Goal: Task Accomplishment & Management: Manage account settings

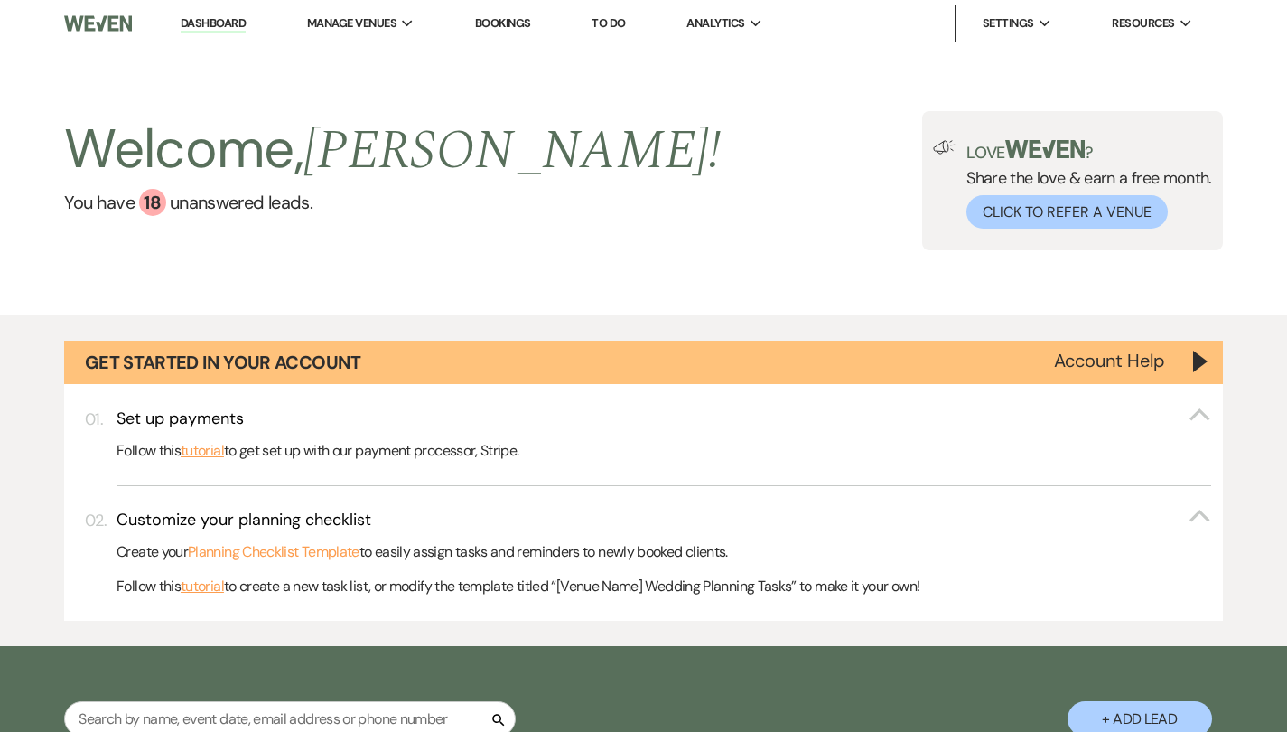
select select "6"
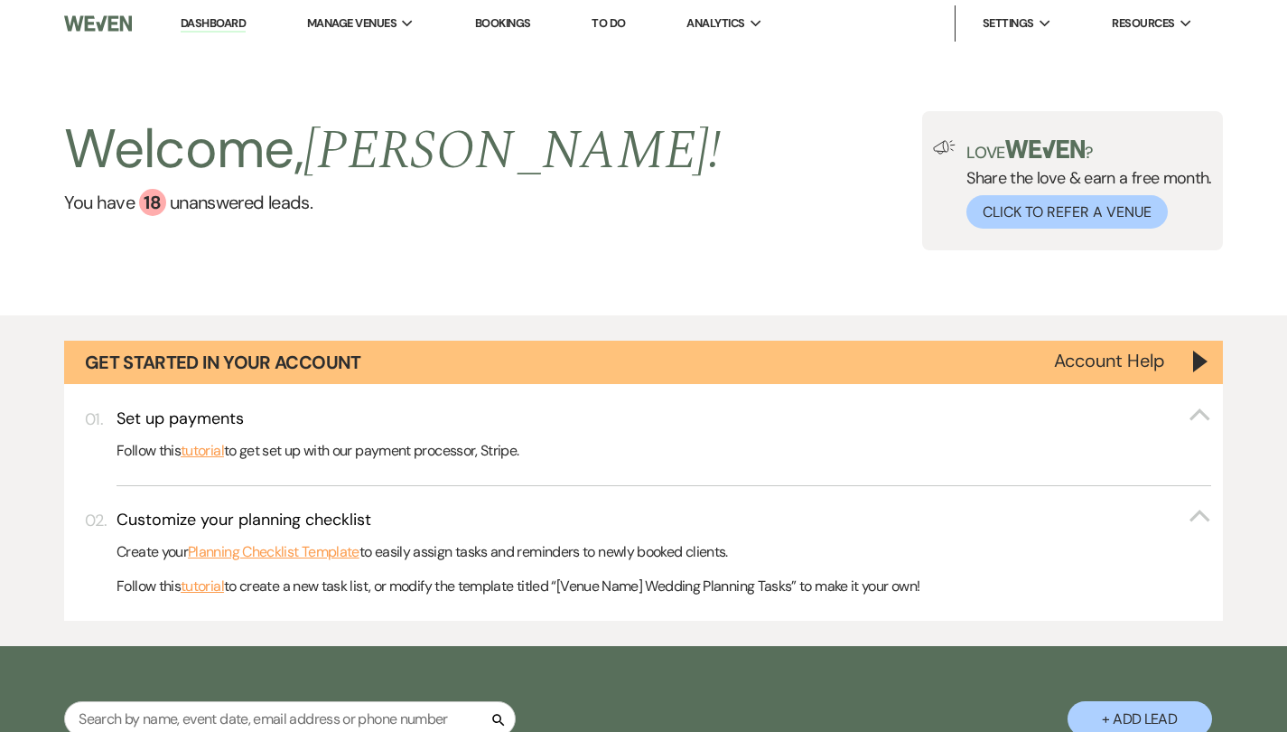
select select "6"
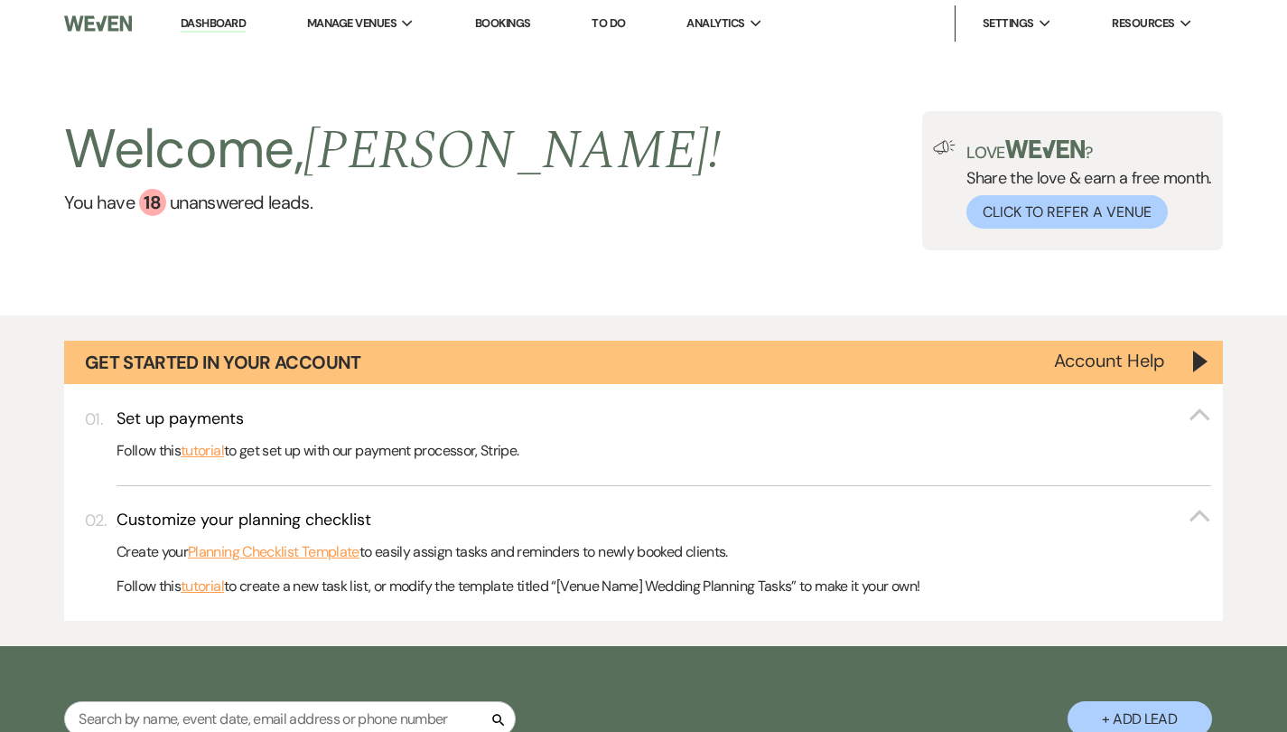
select select "6"
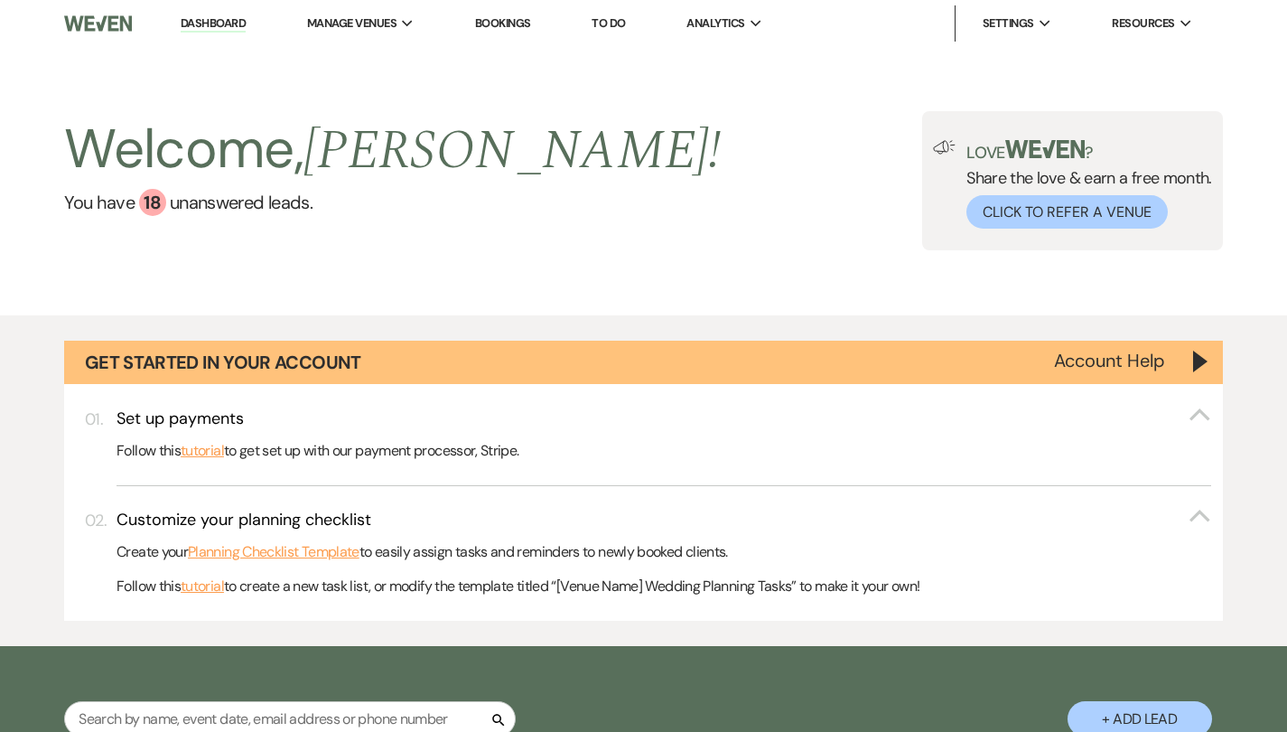
select select "6"
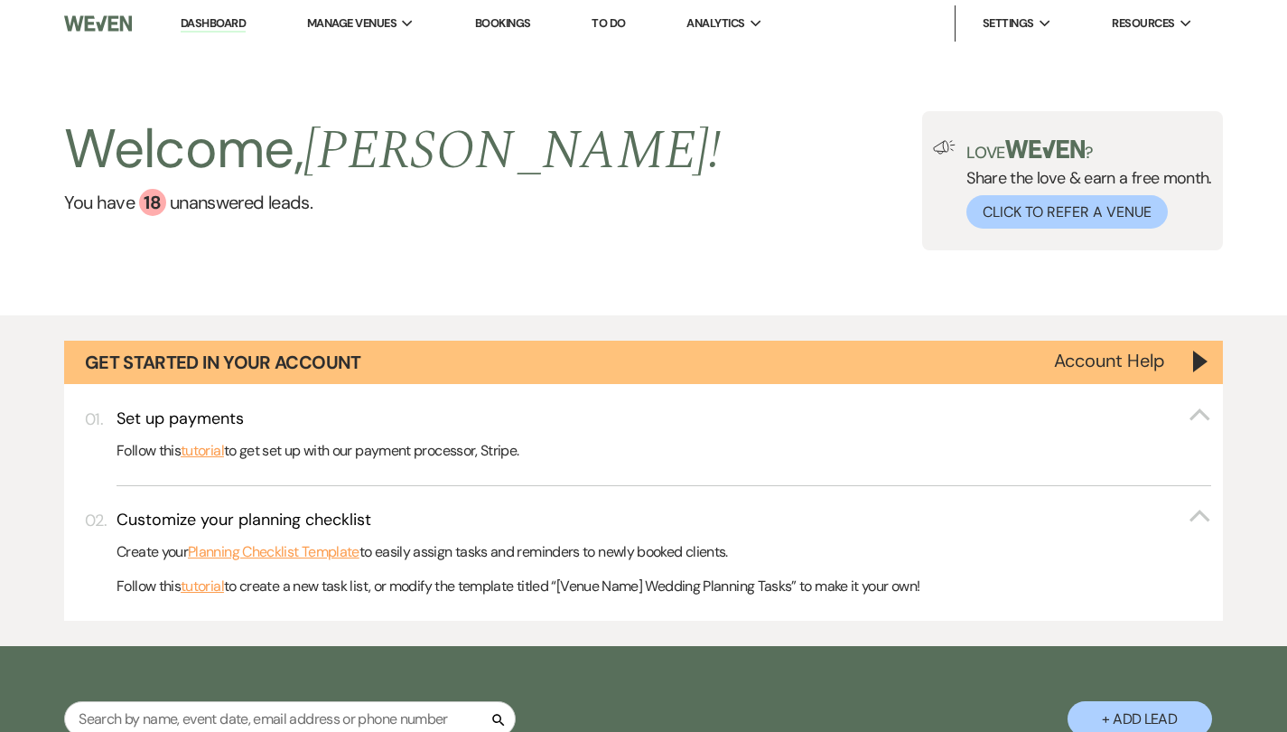
select select "6"
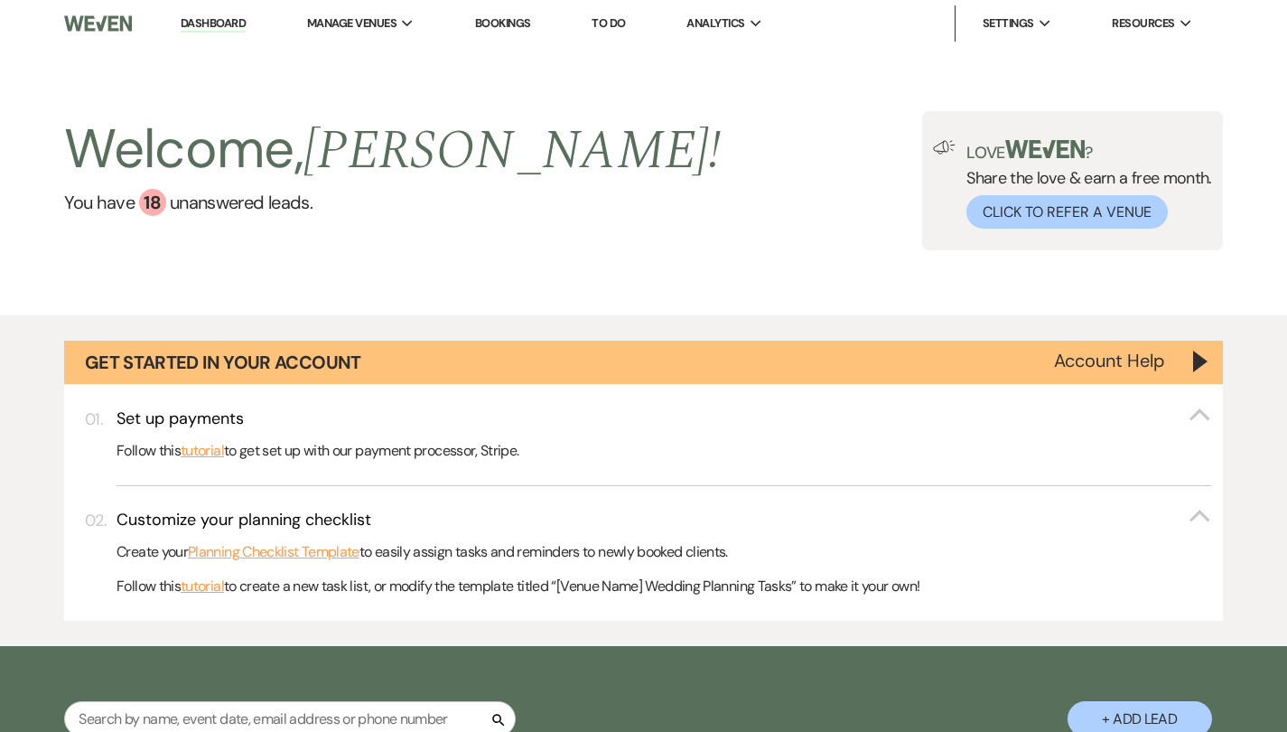
select select "6"
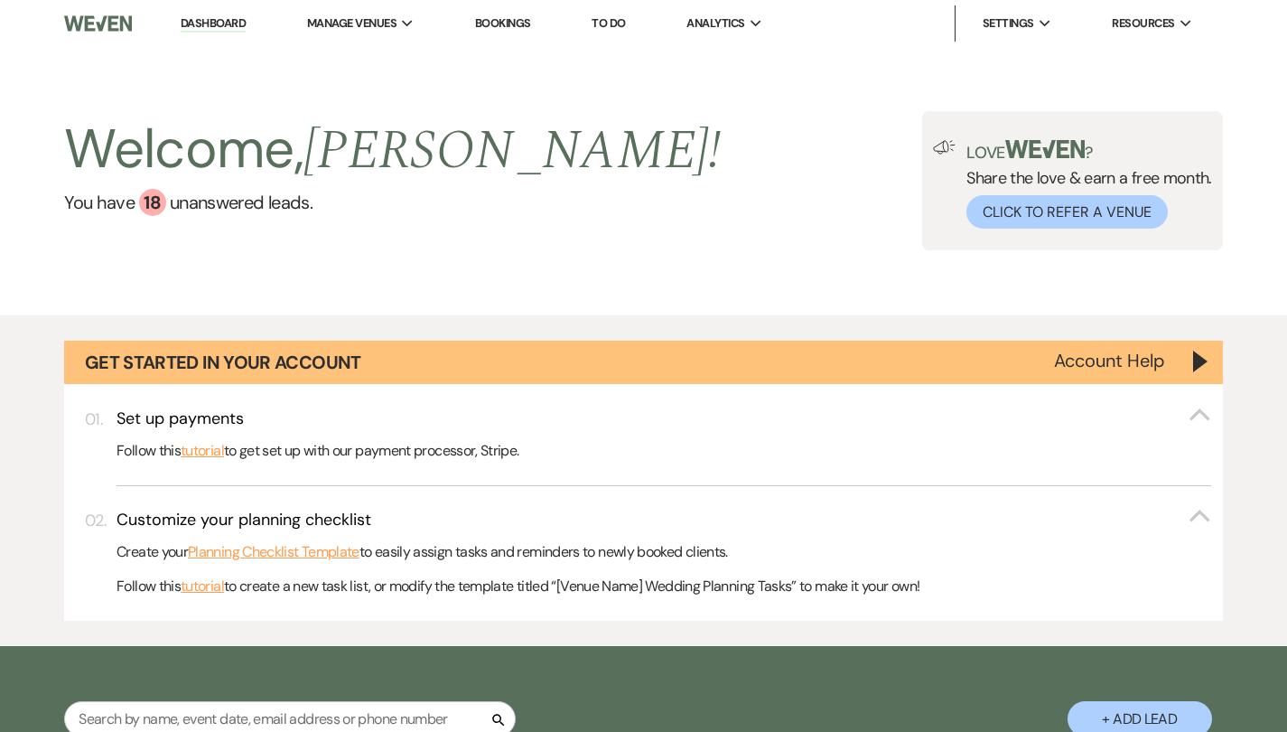
select select "6"
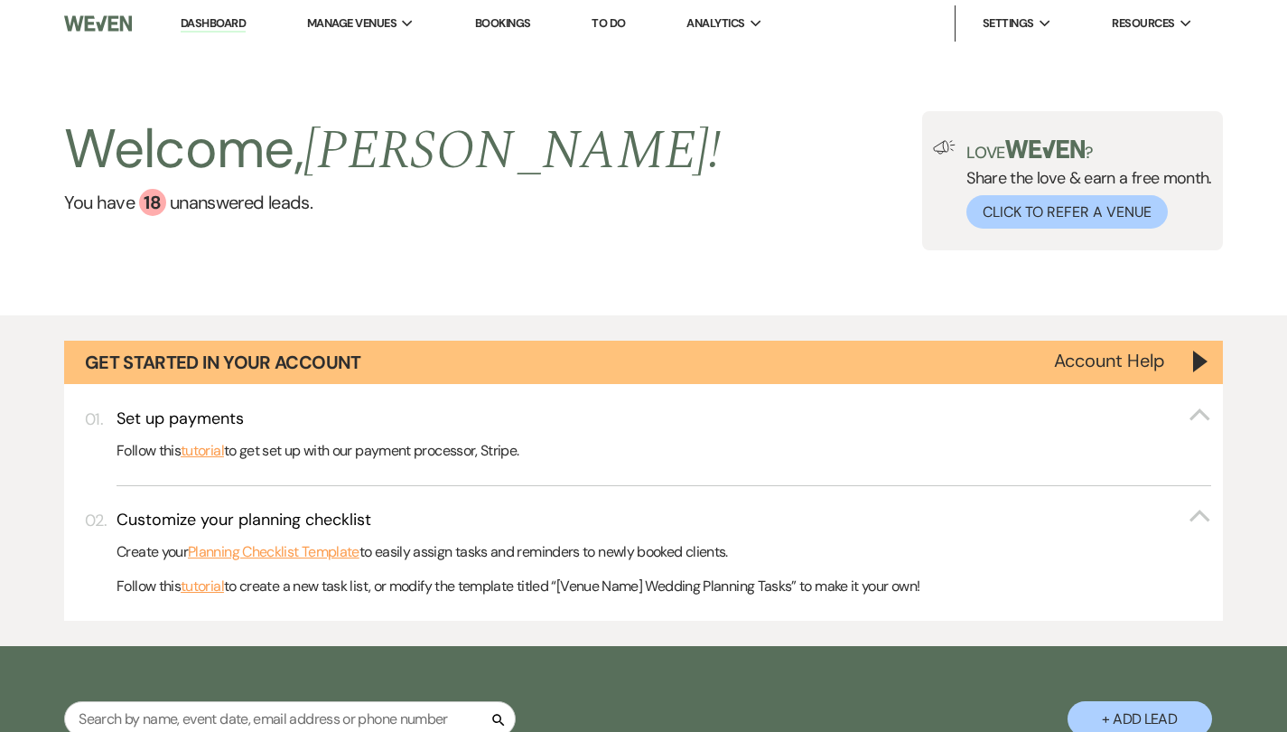
select select "6"
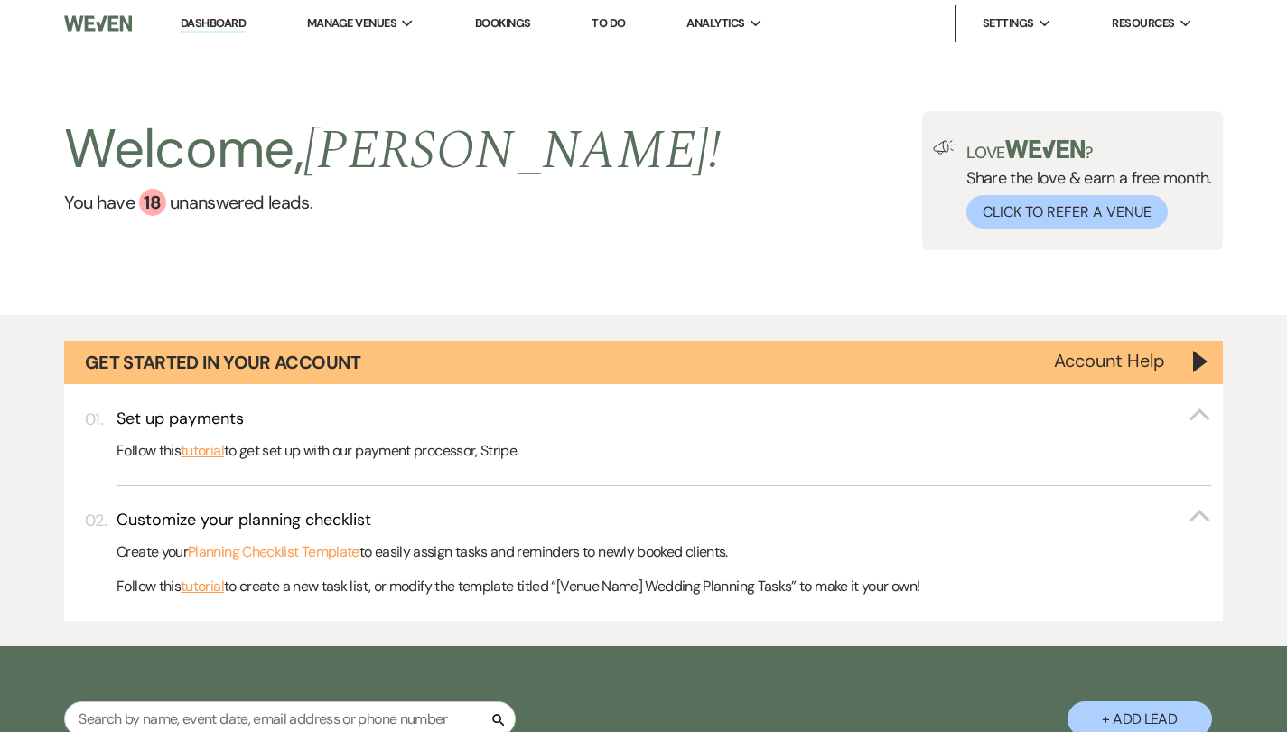
select select "6"
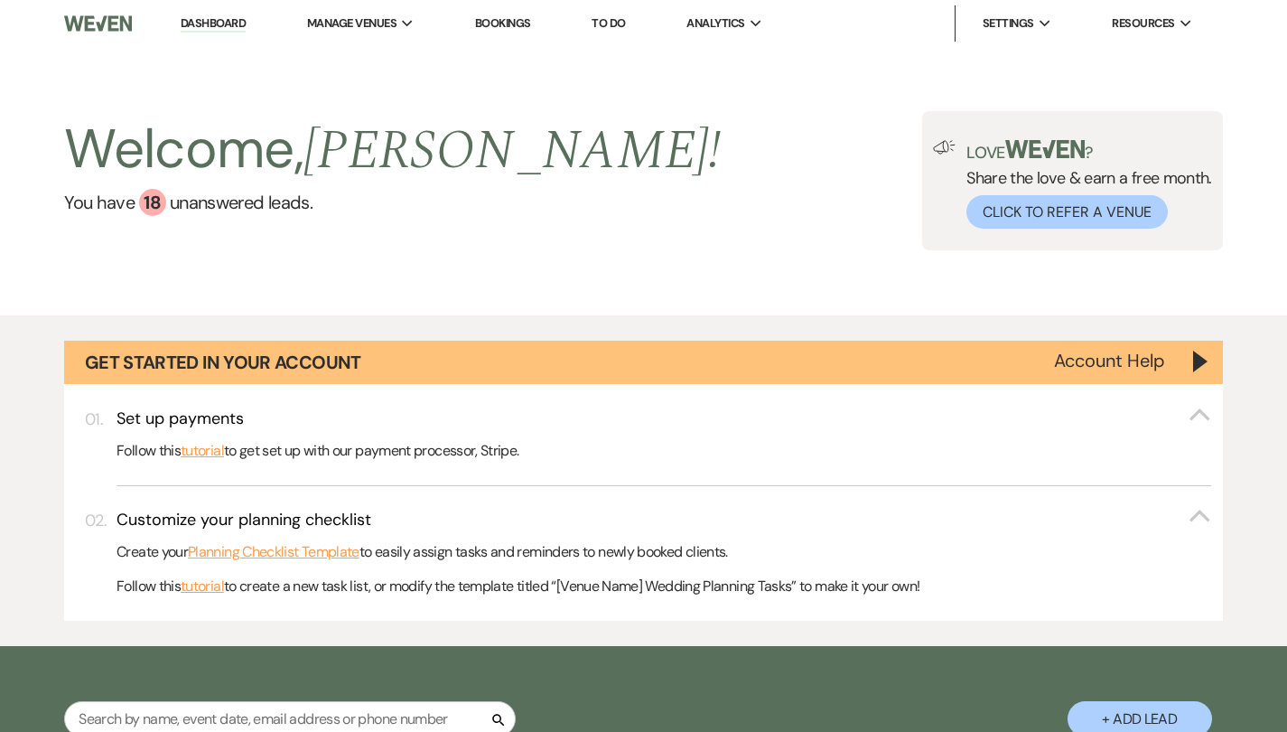
select select "6"
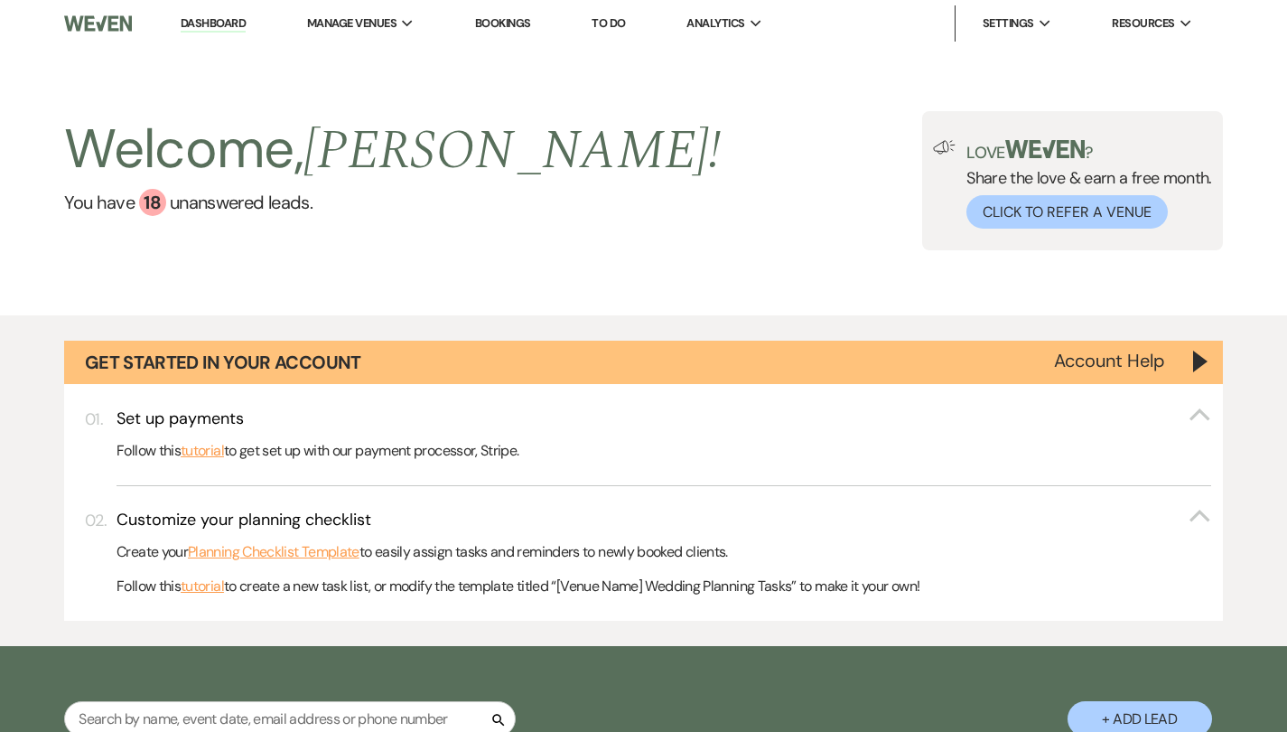
select select "6"
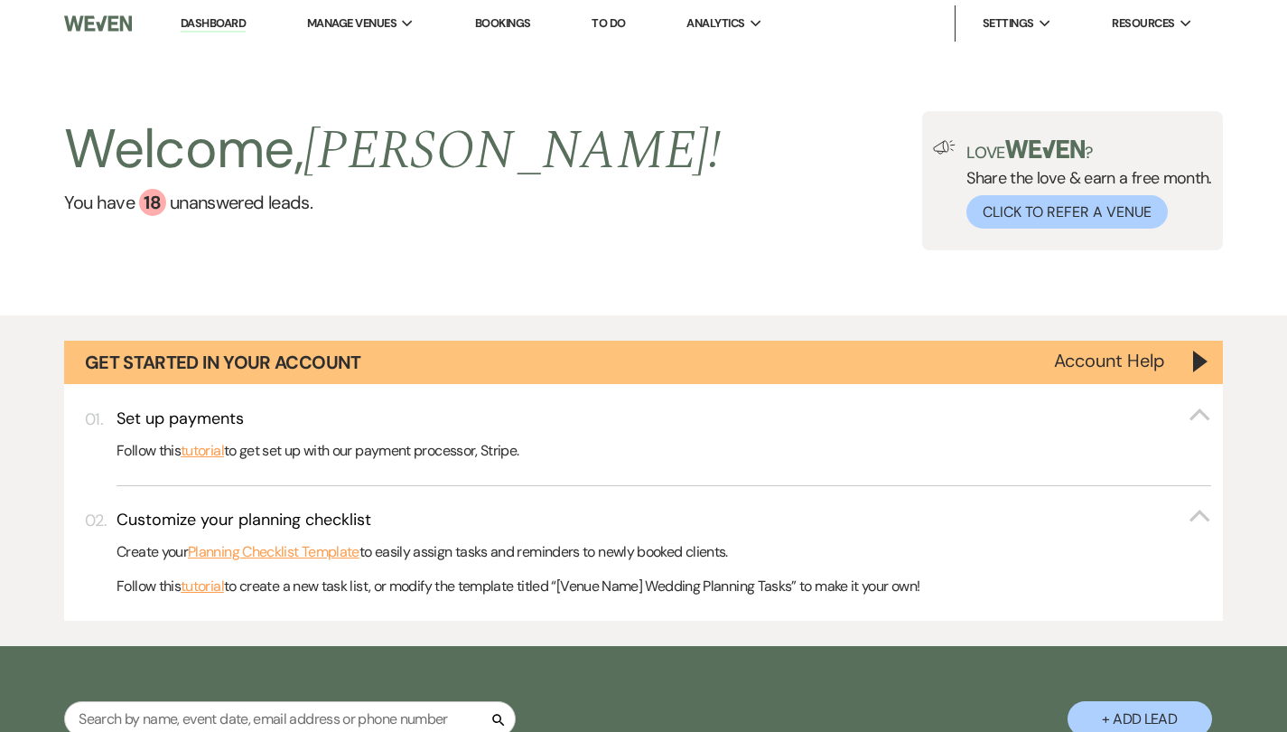
select select "6"
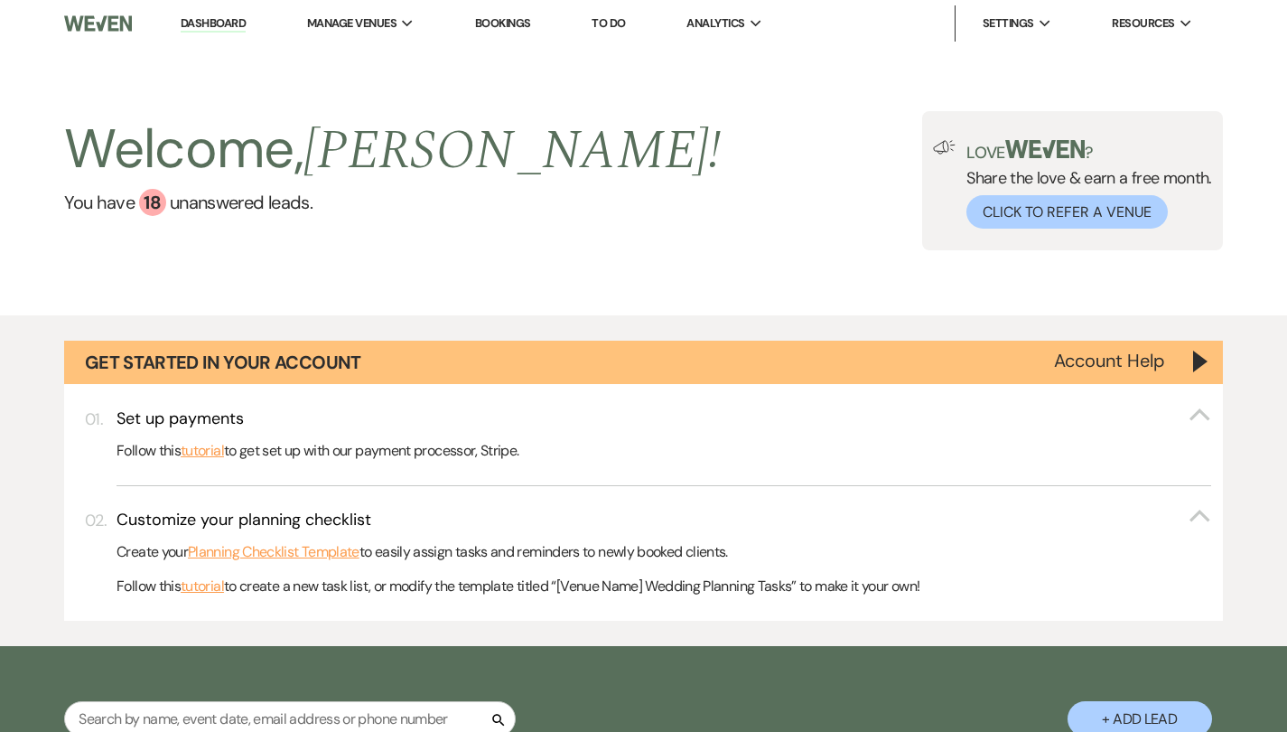
select select "6"
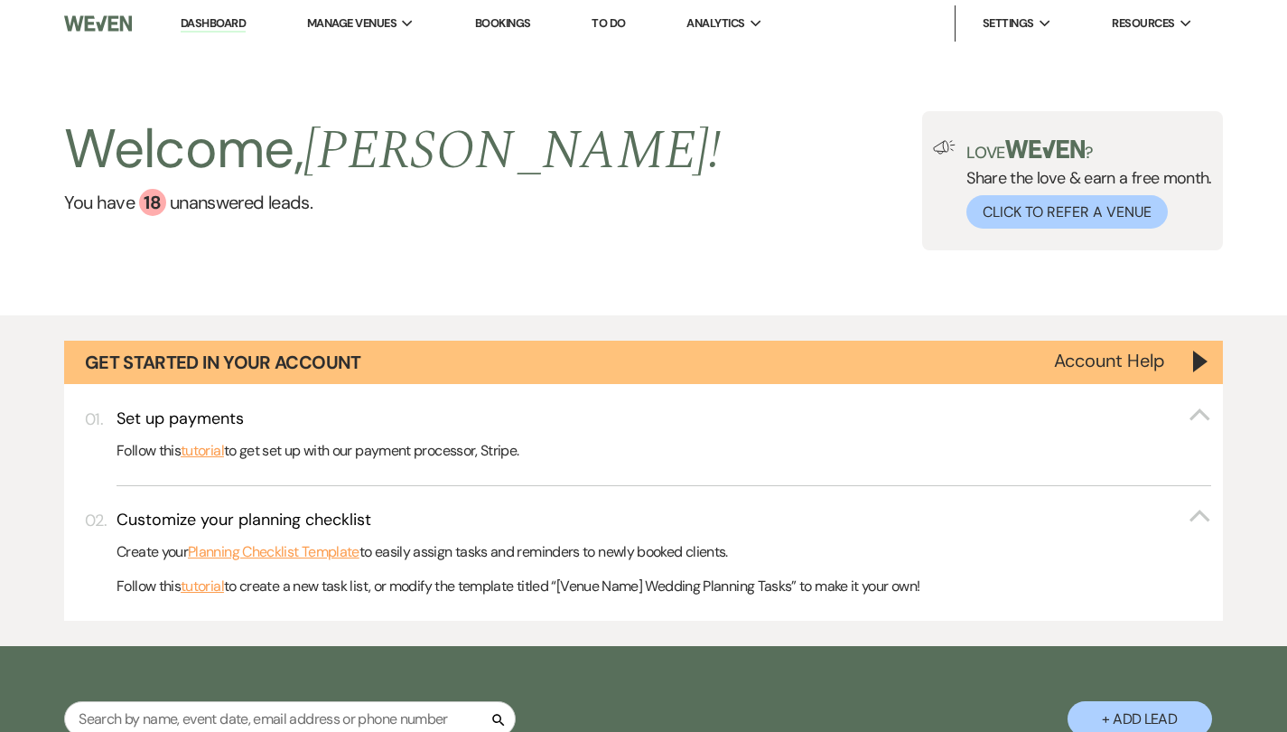
select select "6"
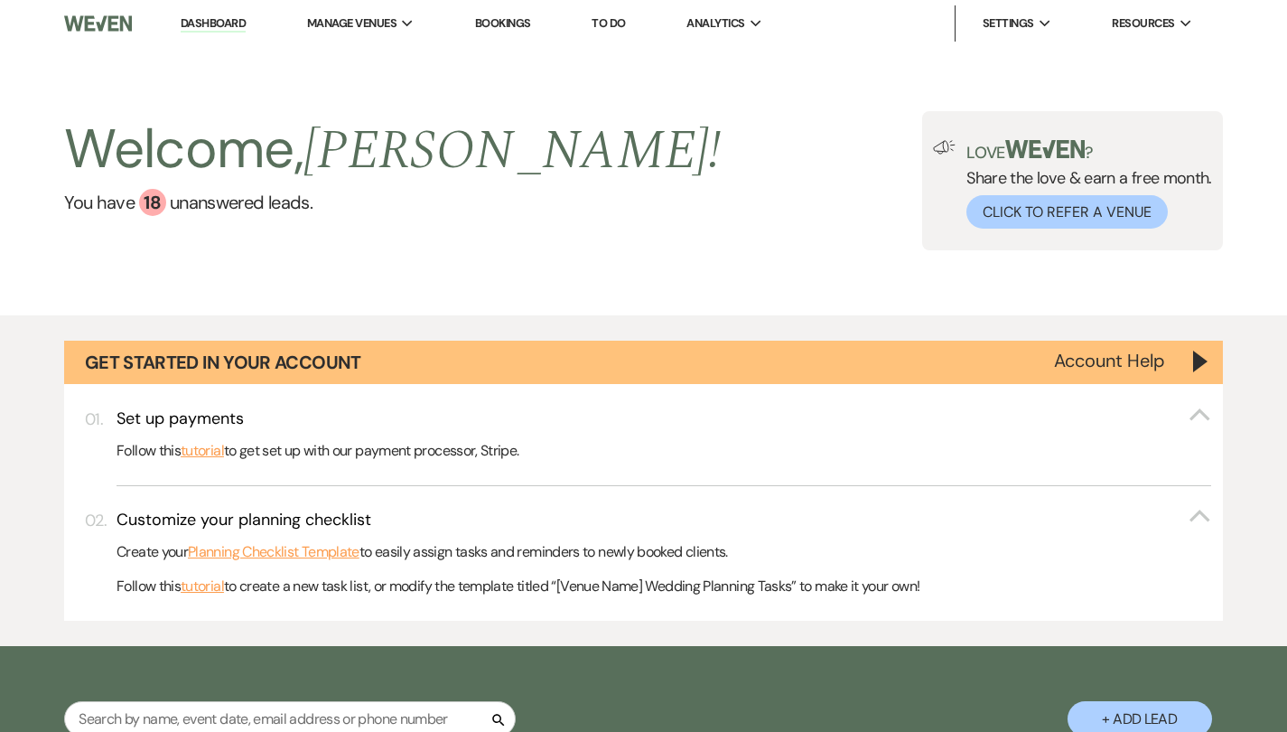
select select "6"
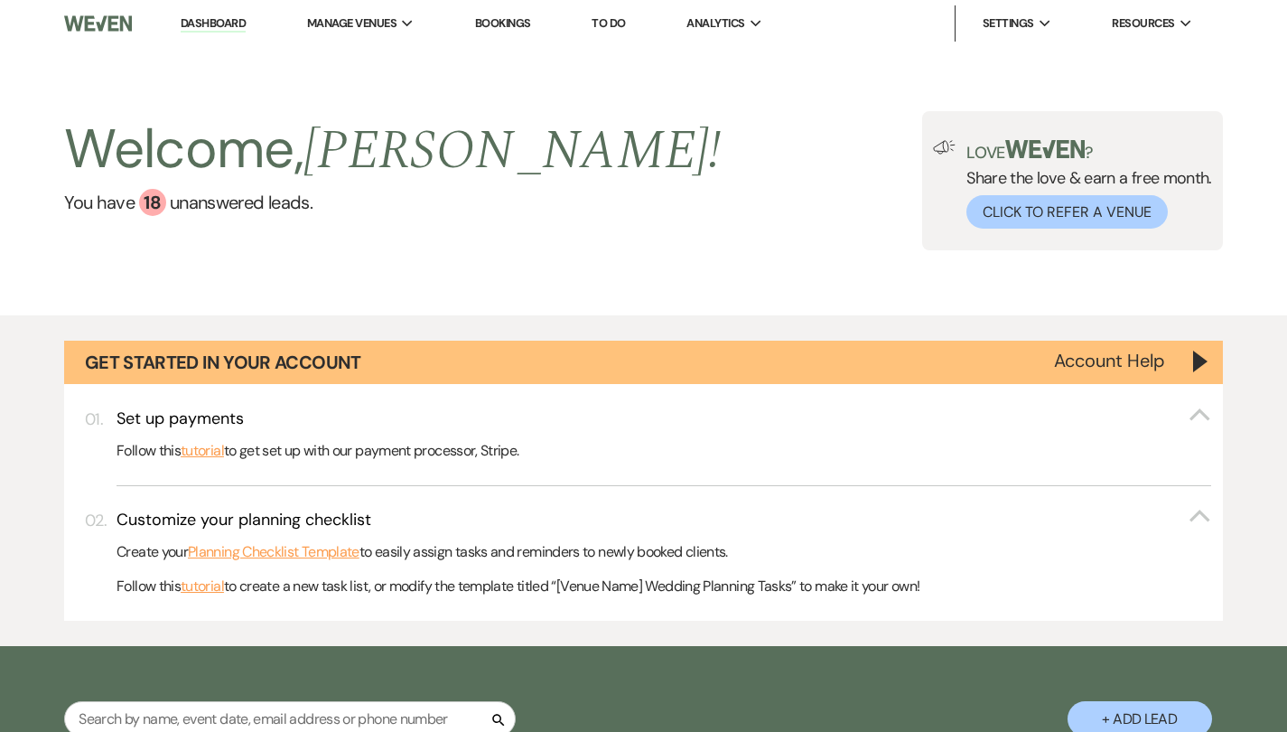
select select "6"
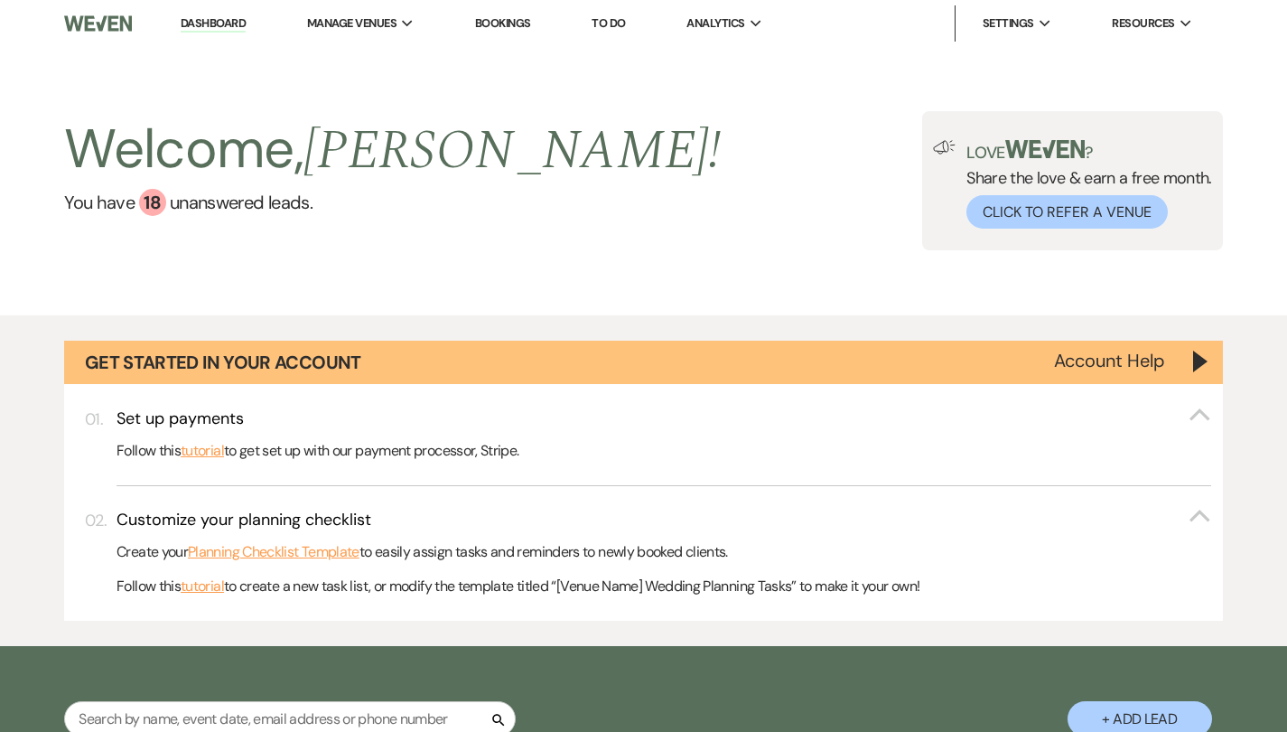
select select "6"
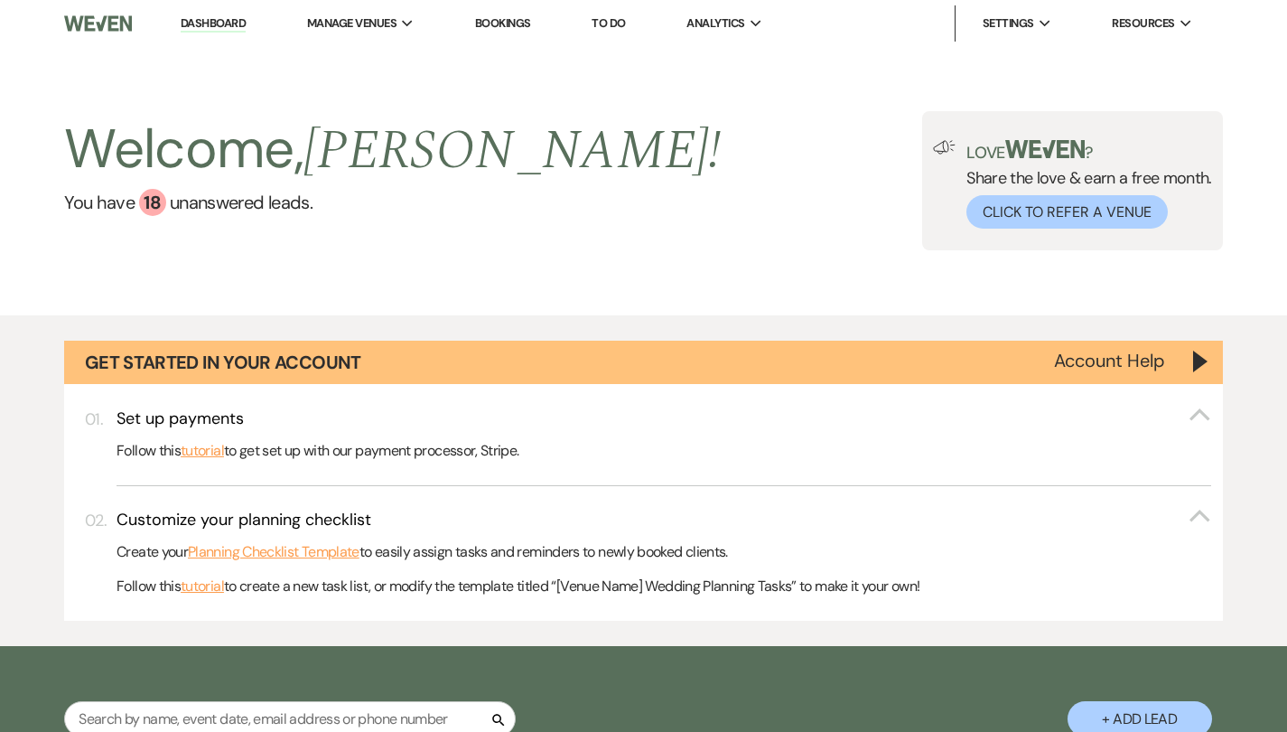
select select "6"
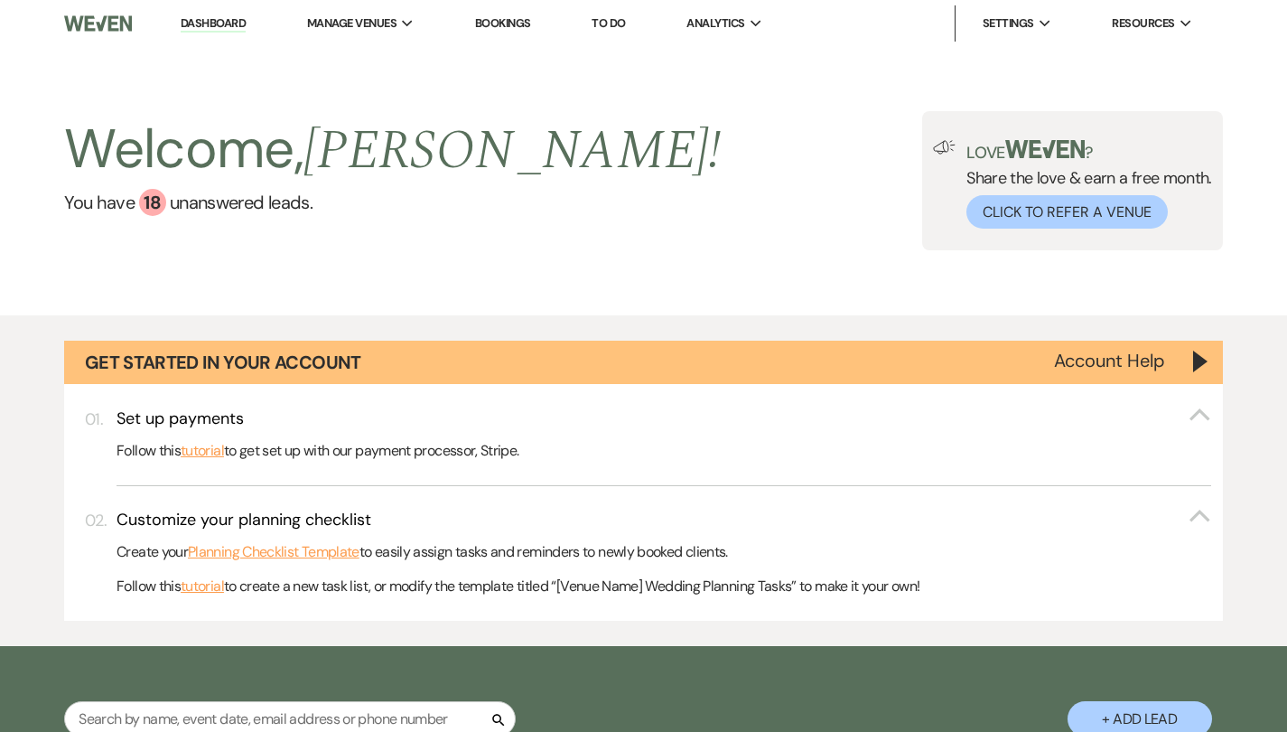
select select "6"
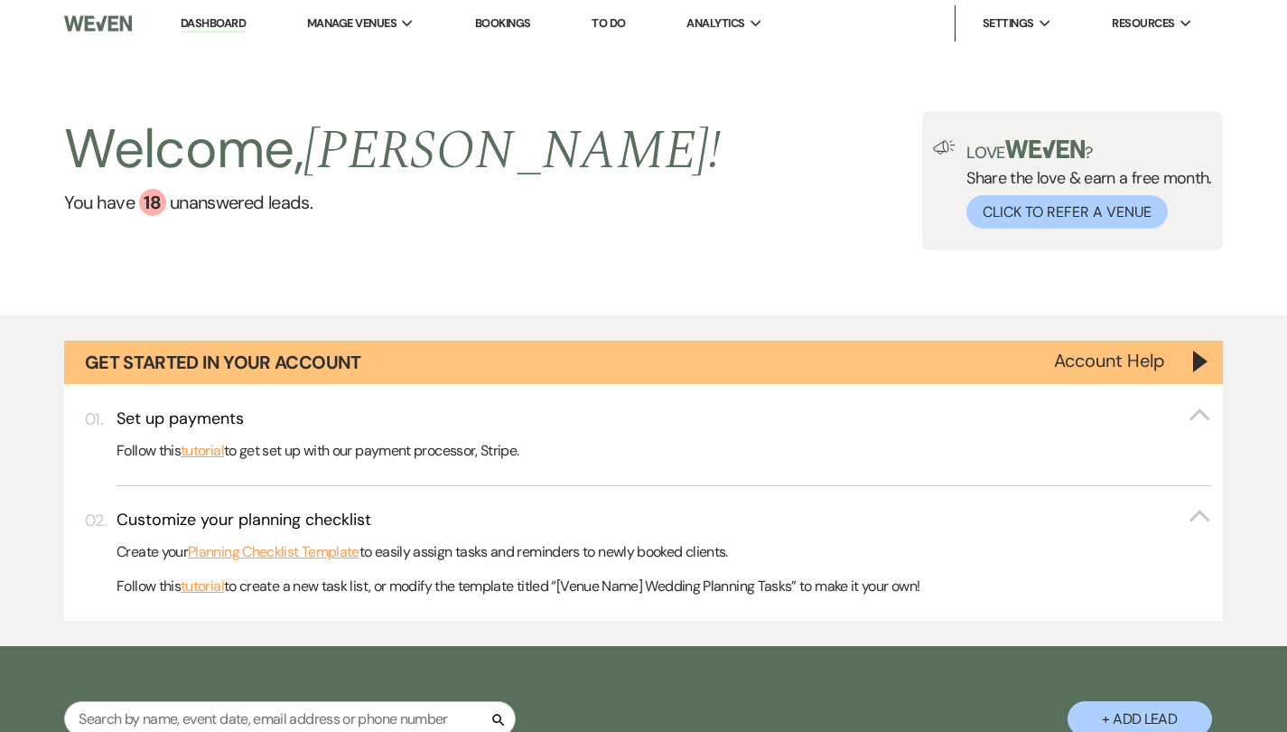
select select "6"
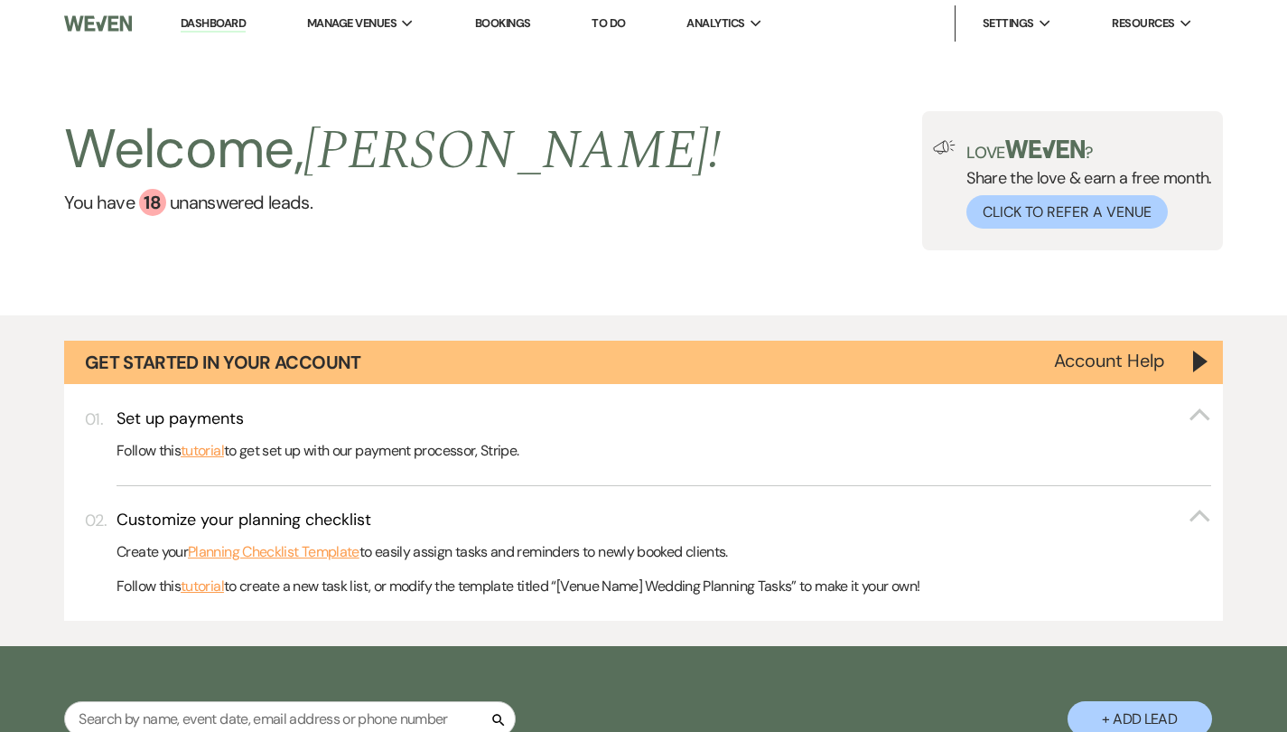
select select "6"
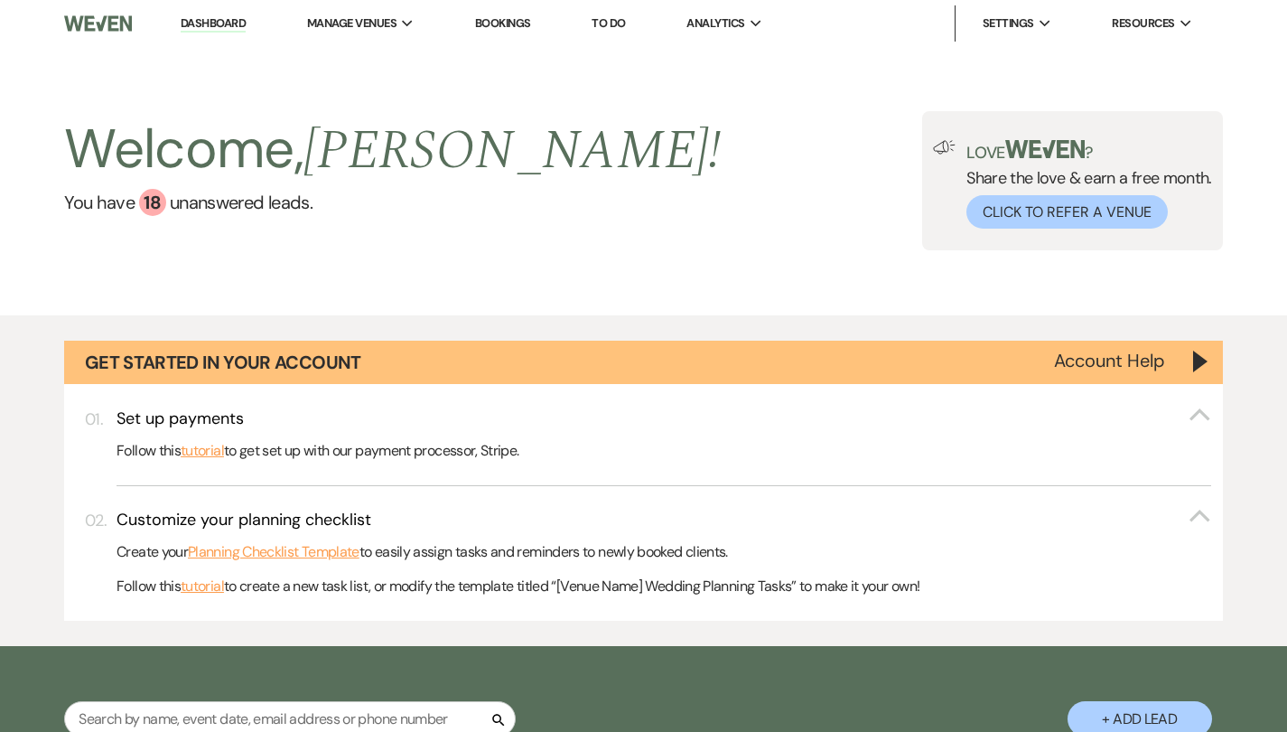
select select "6"
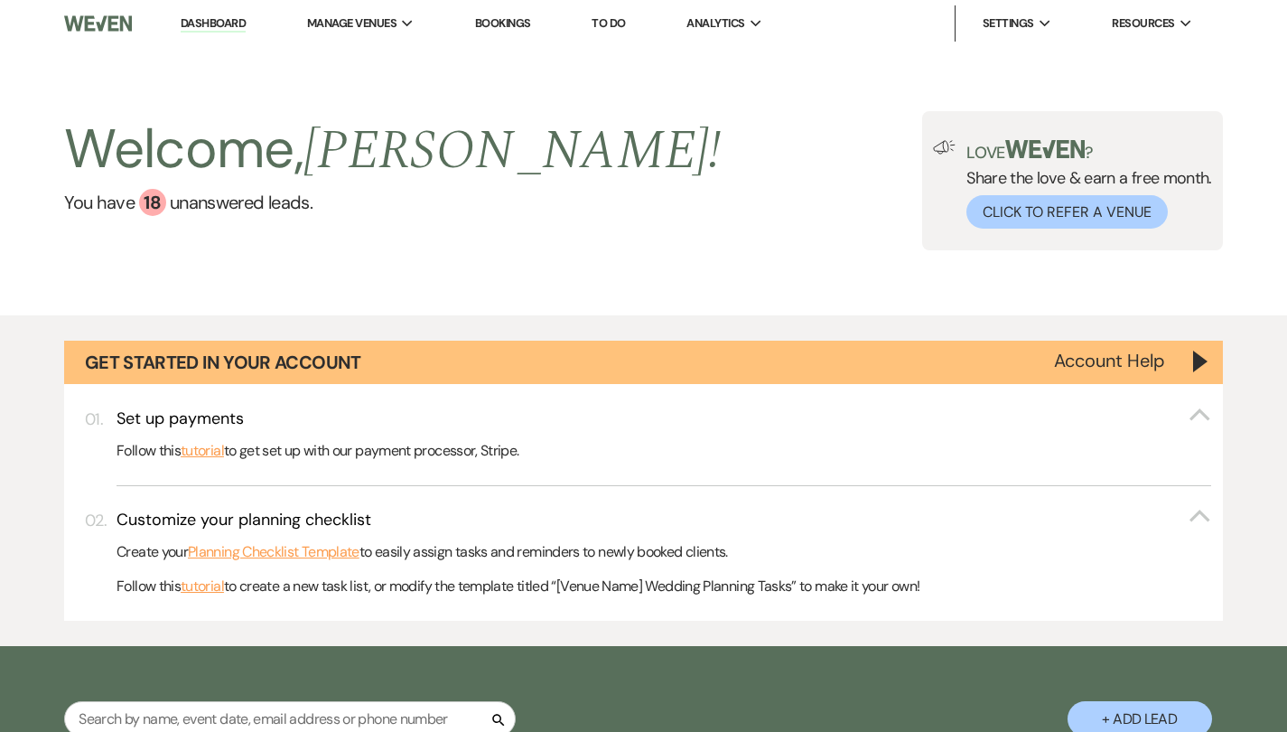
select select "6"
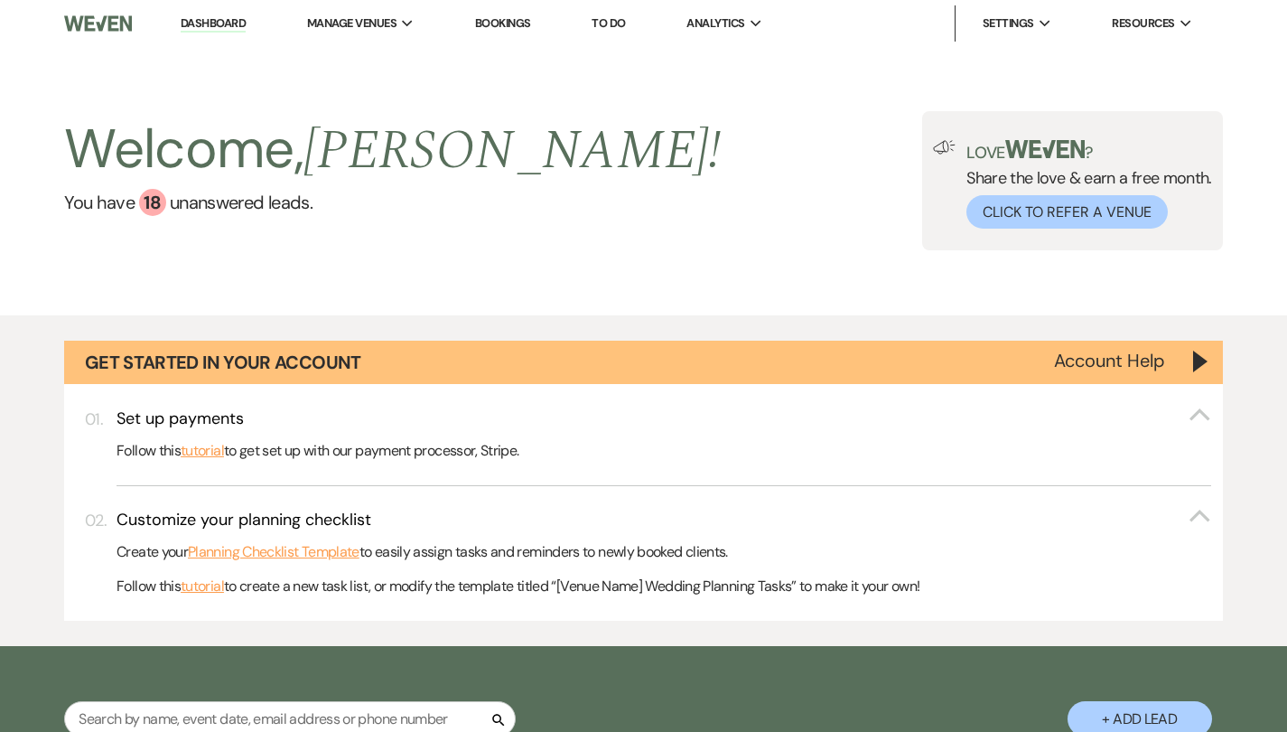
select select "6"
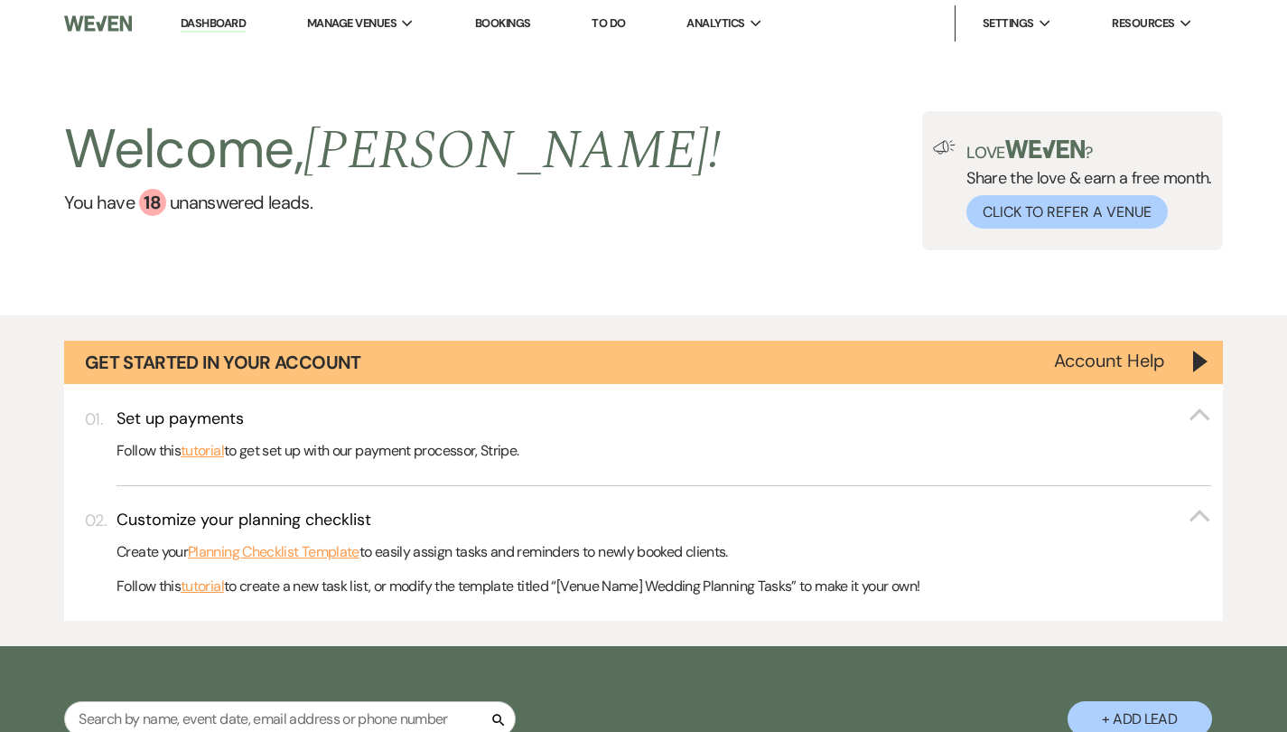
select select "6"
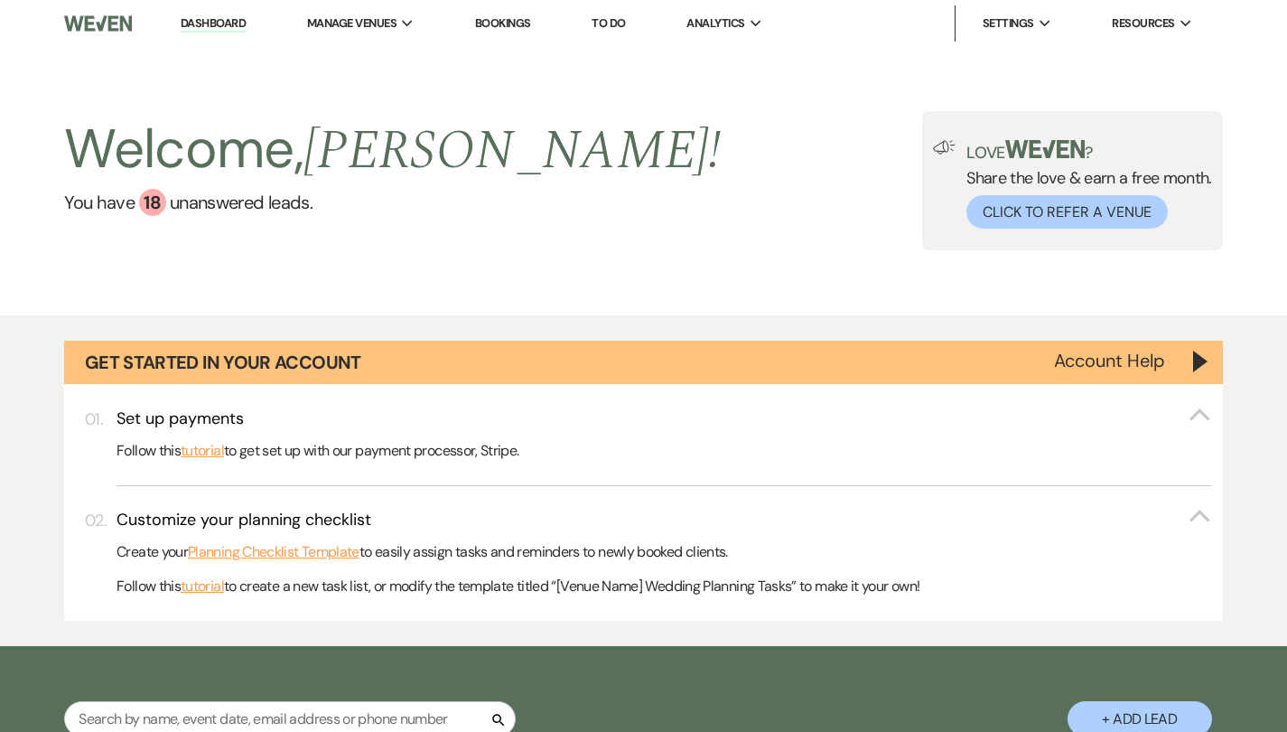
select select "6"
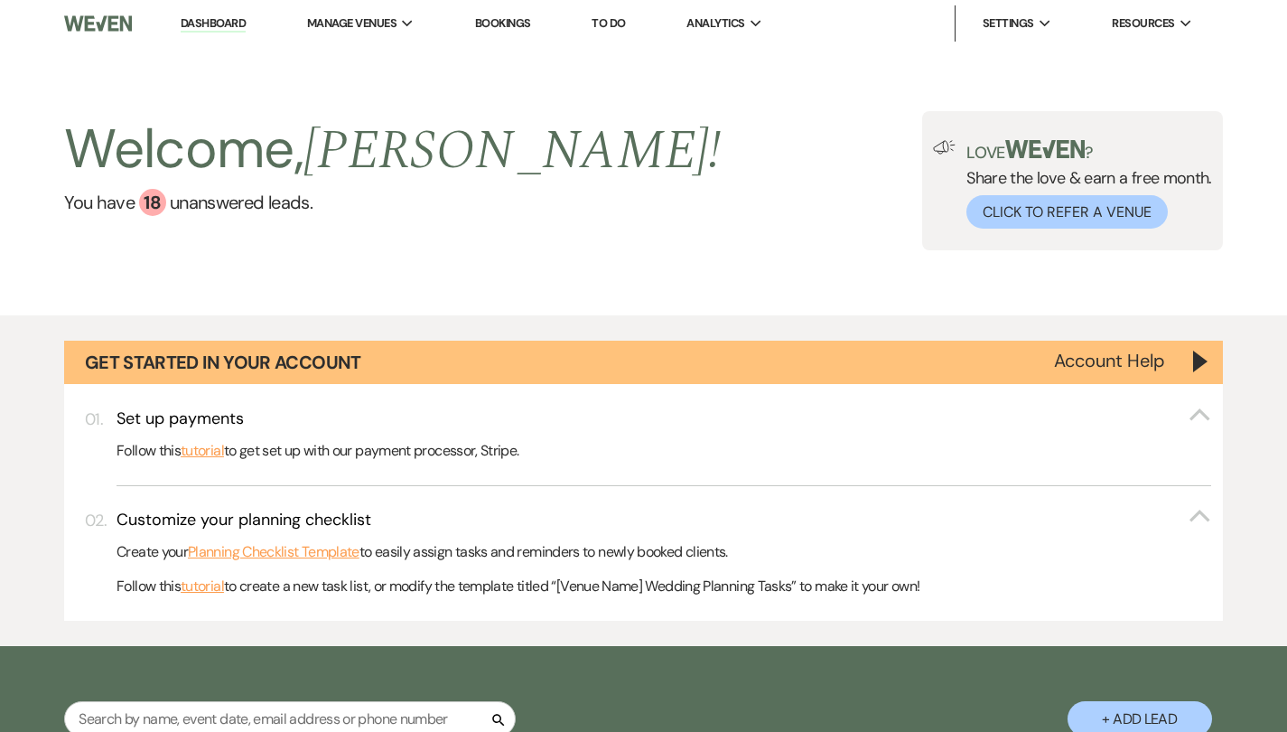
select select "6"
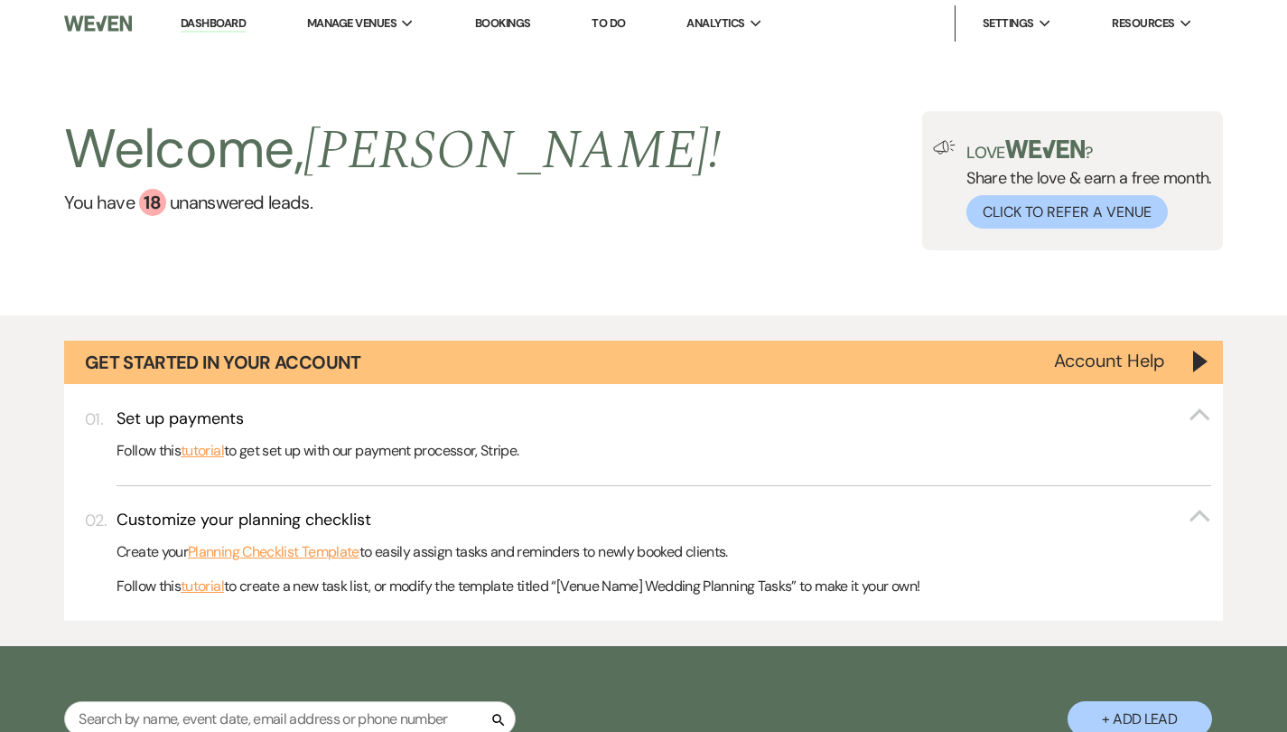
select select "6"
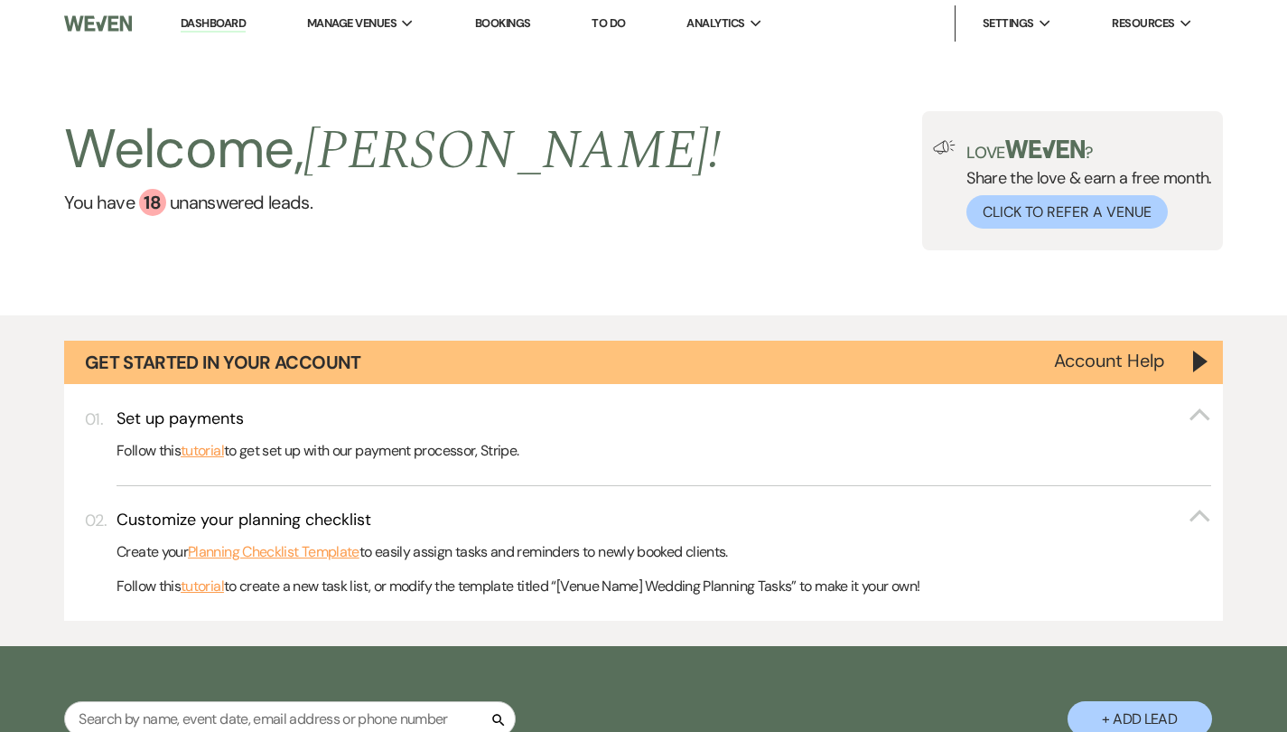
select select "6"
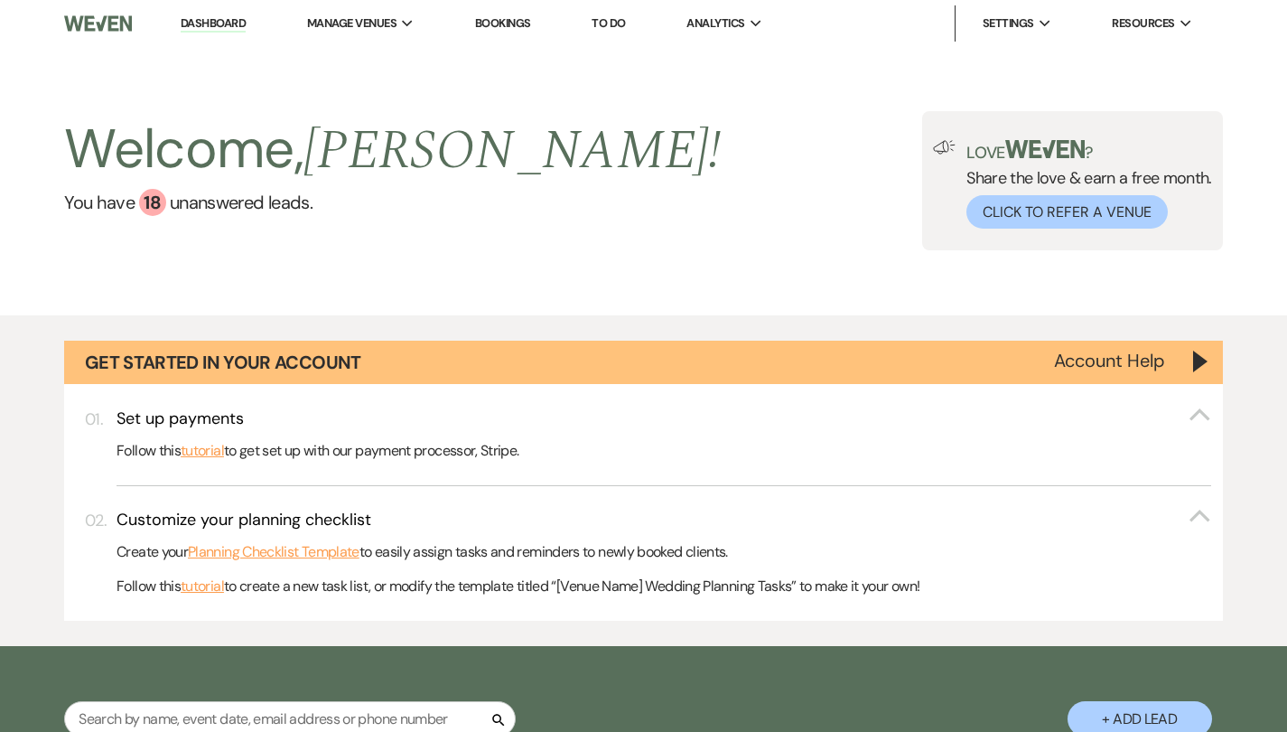
select select "6"
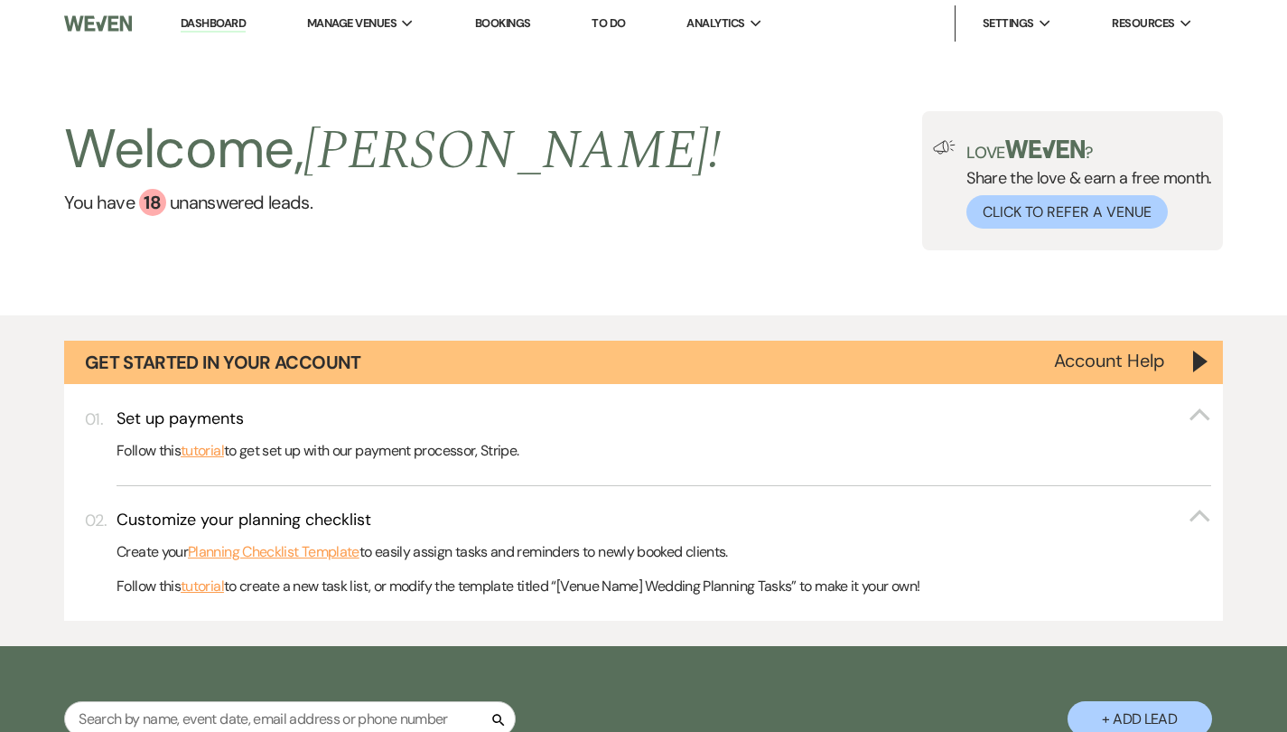
select select "6"
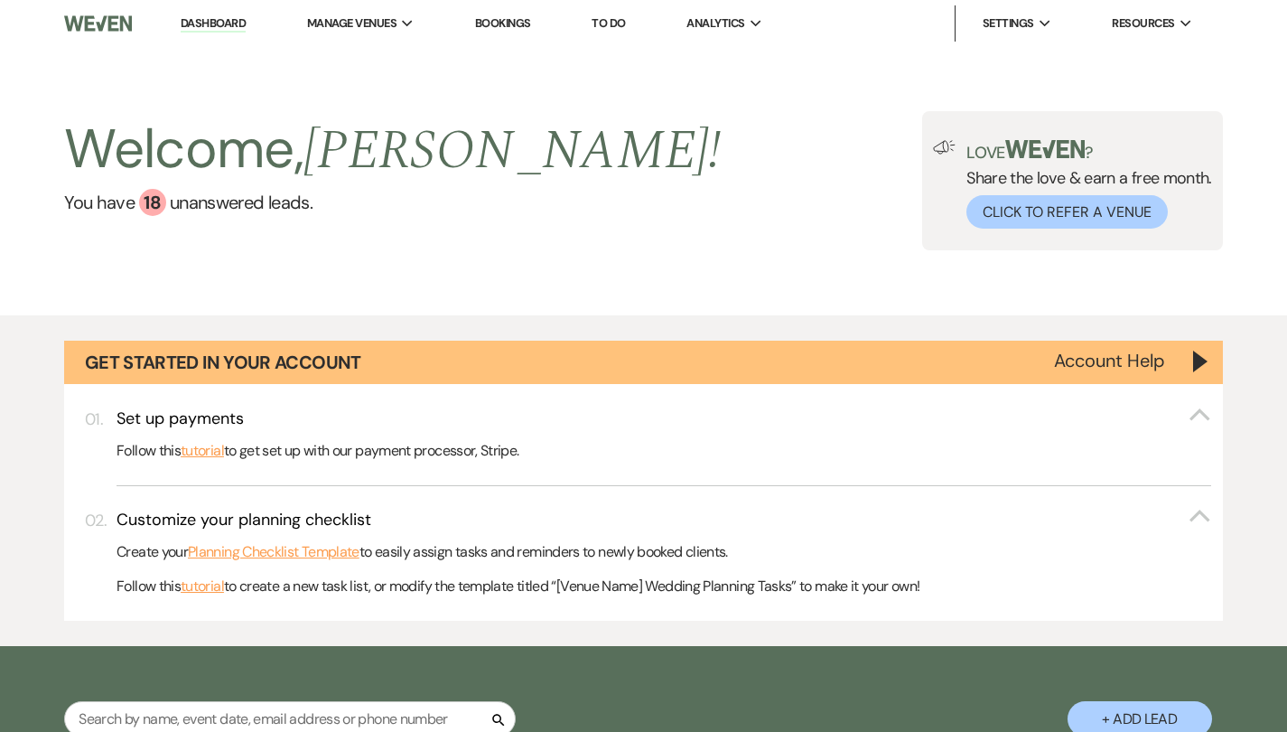
select select "6"
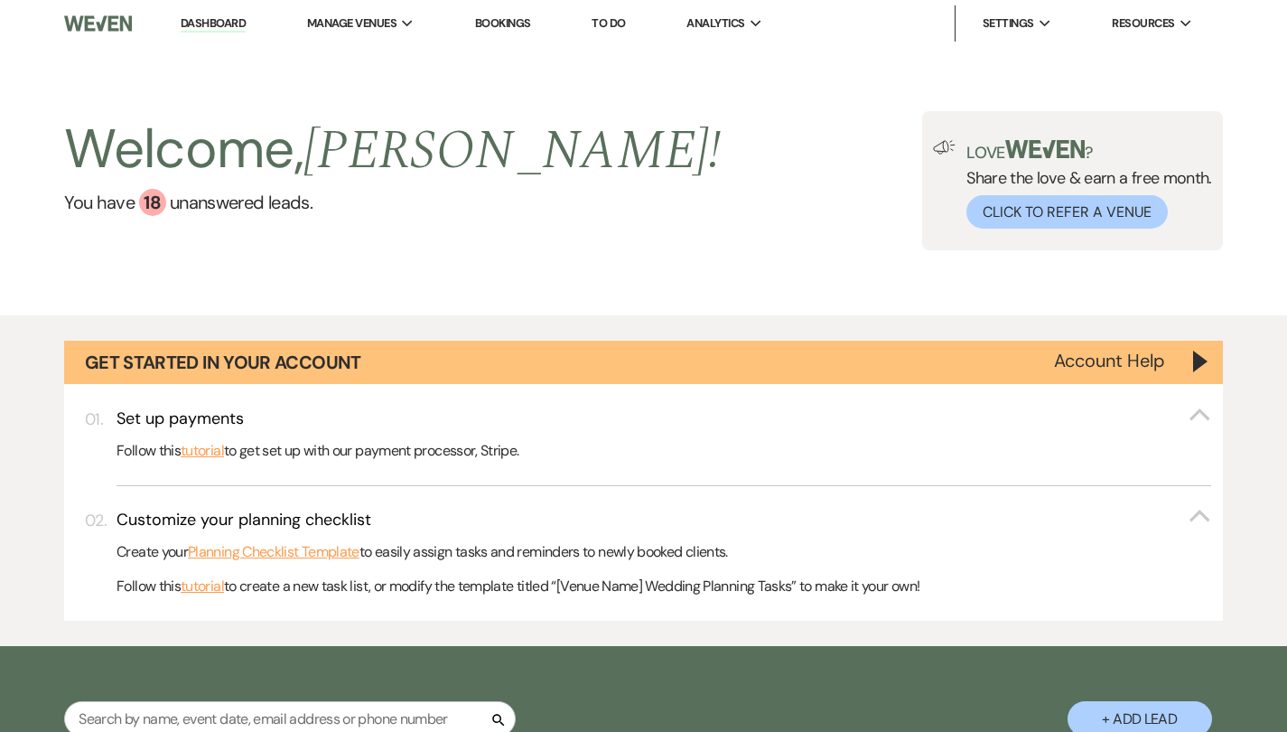
select select "6"
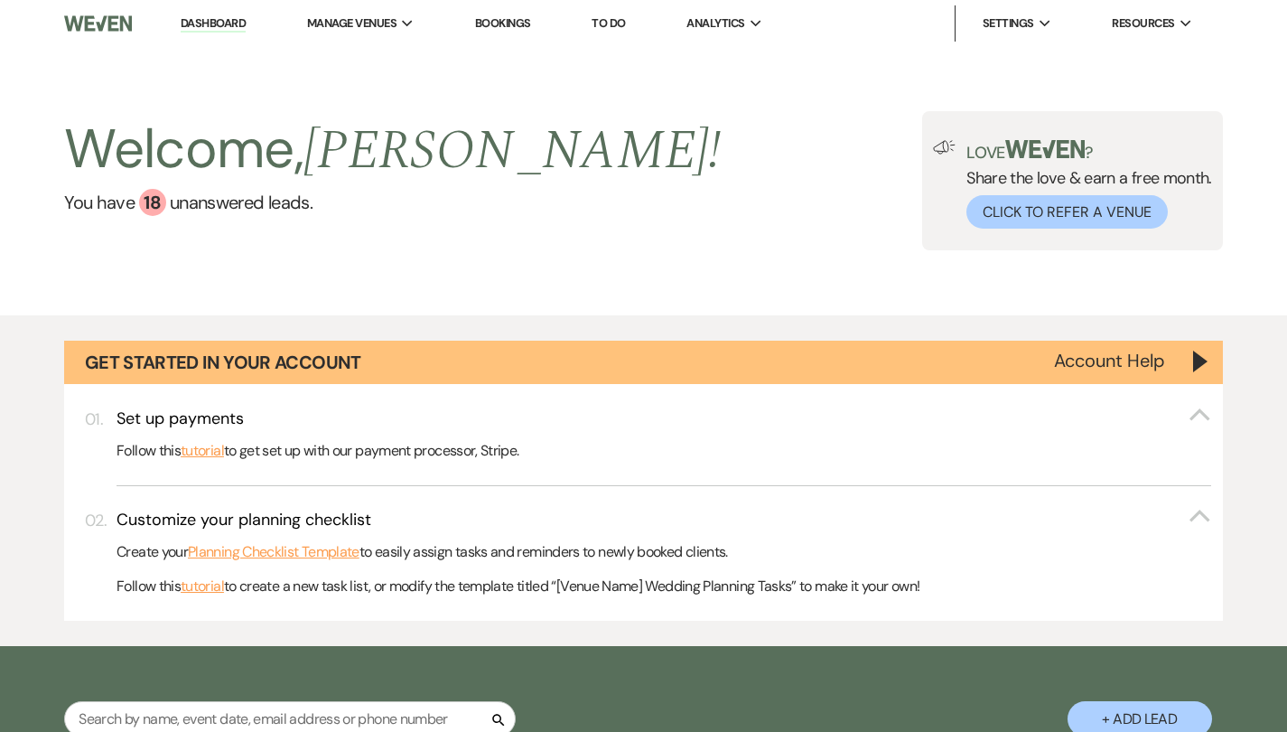
select select "6"
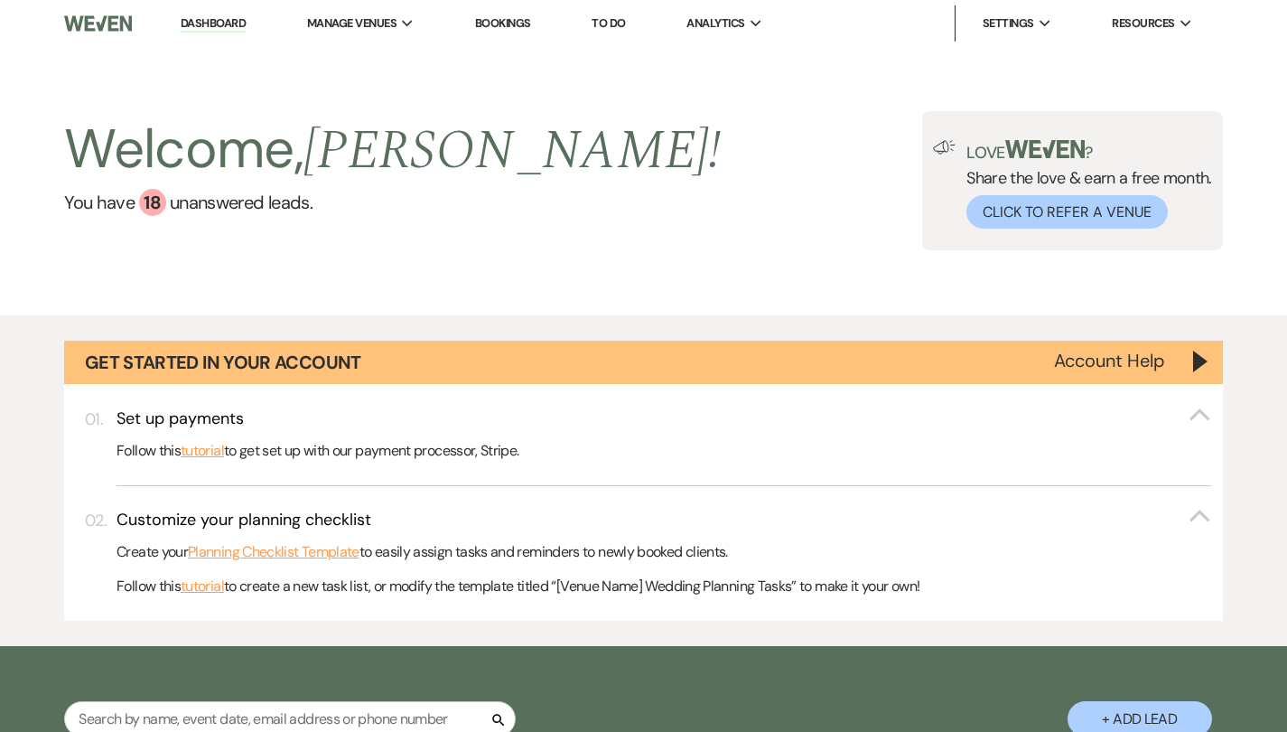
select select "6"
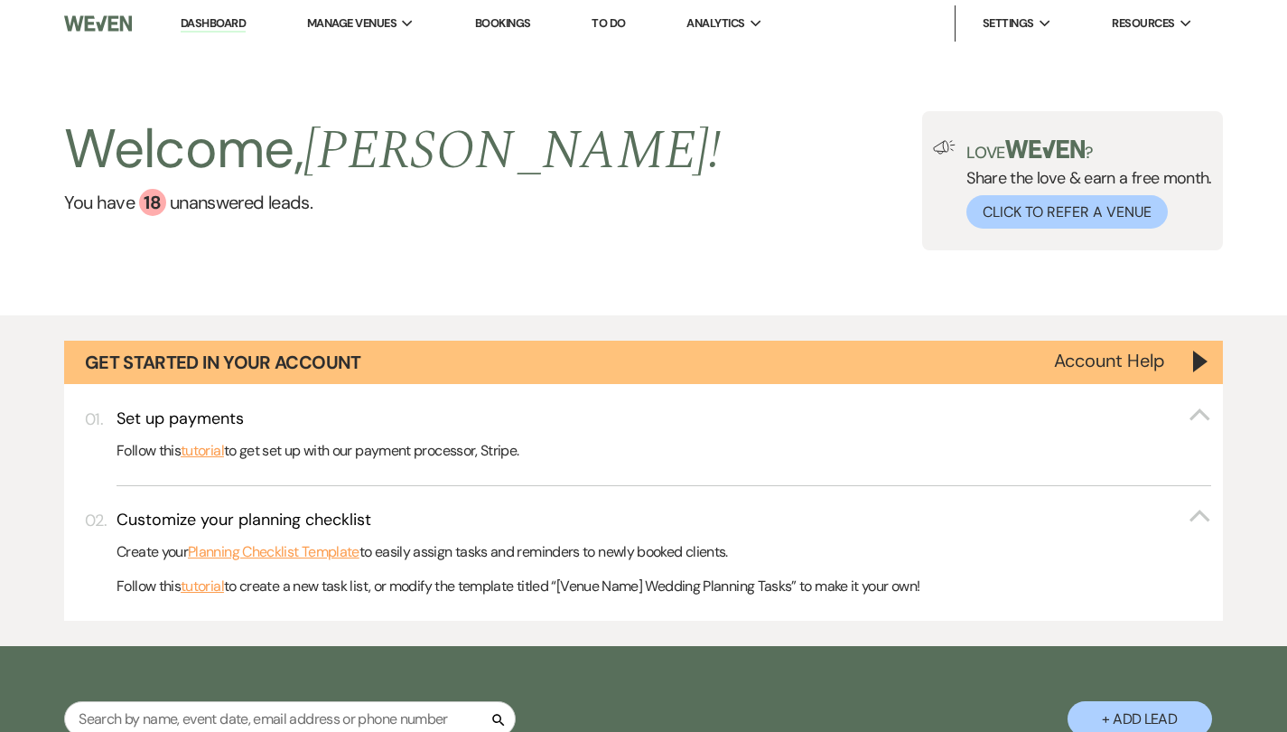
select select "6"
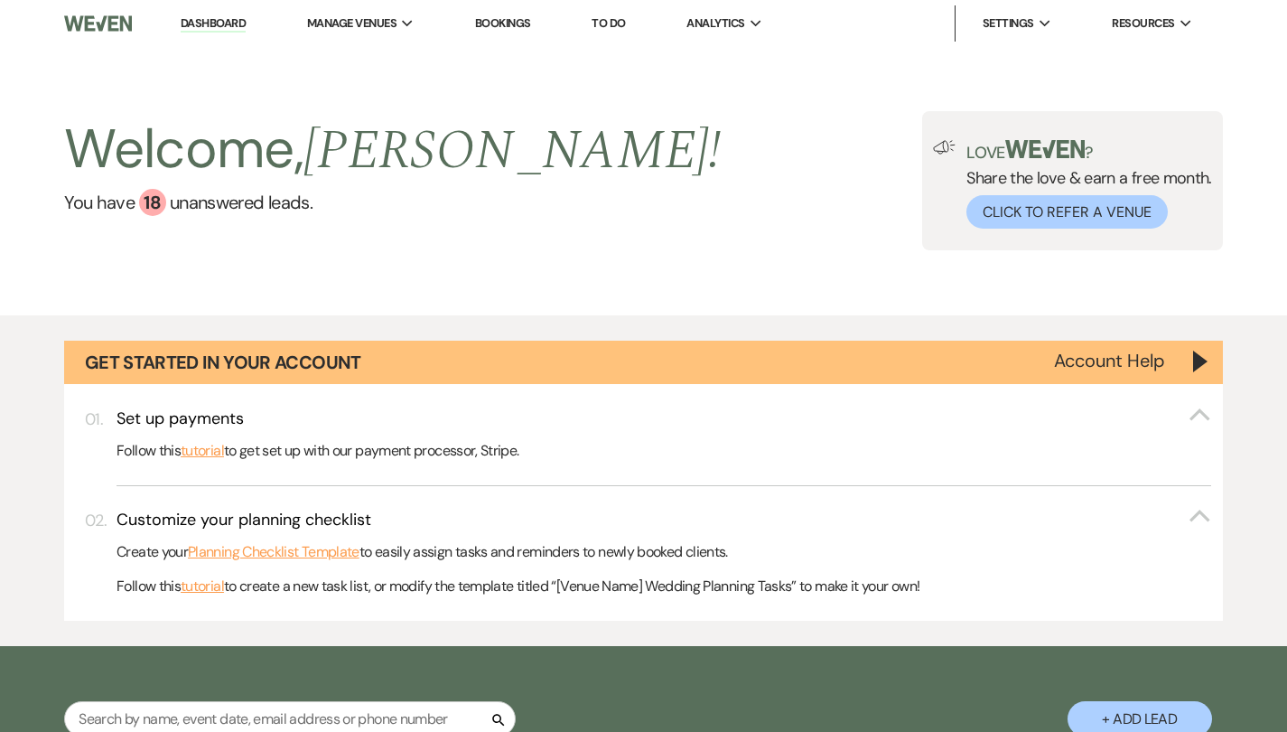
select select "6"
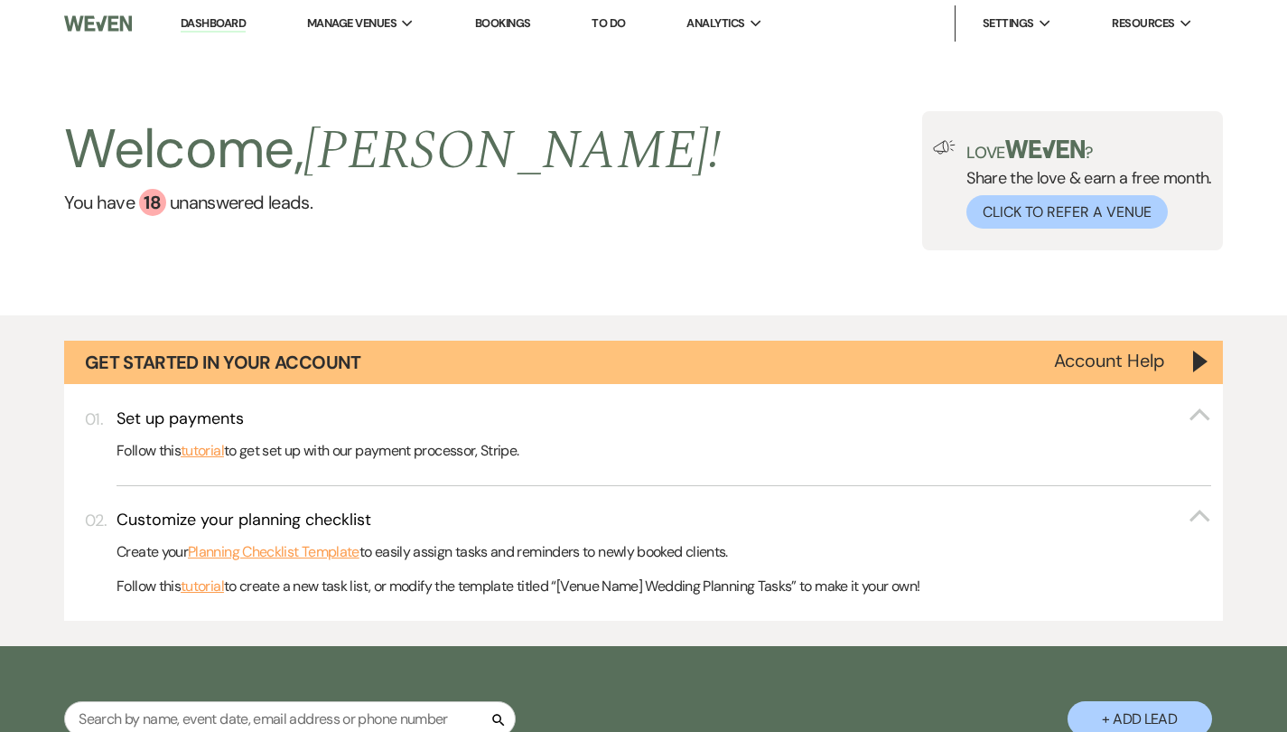
select select "6"
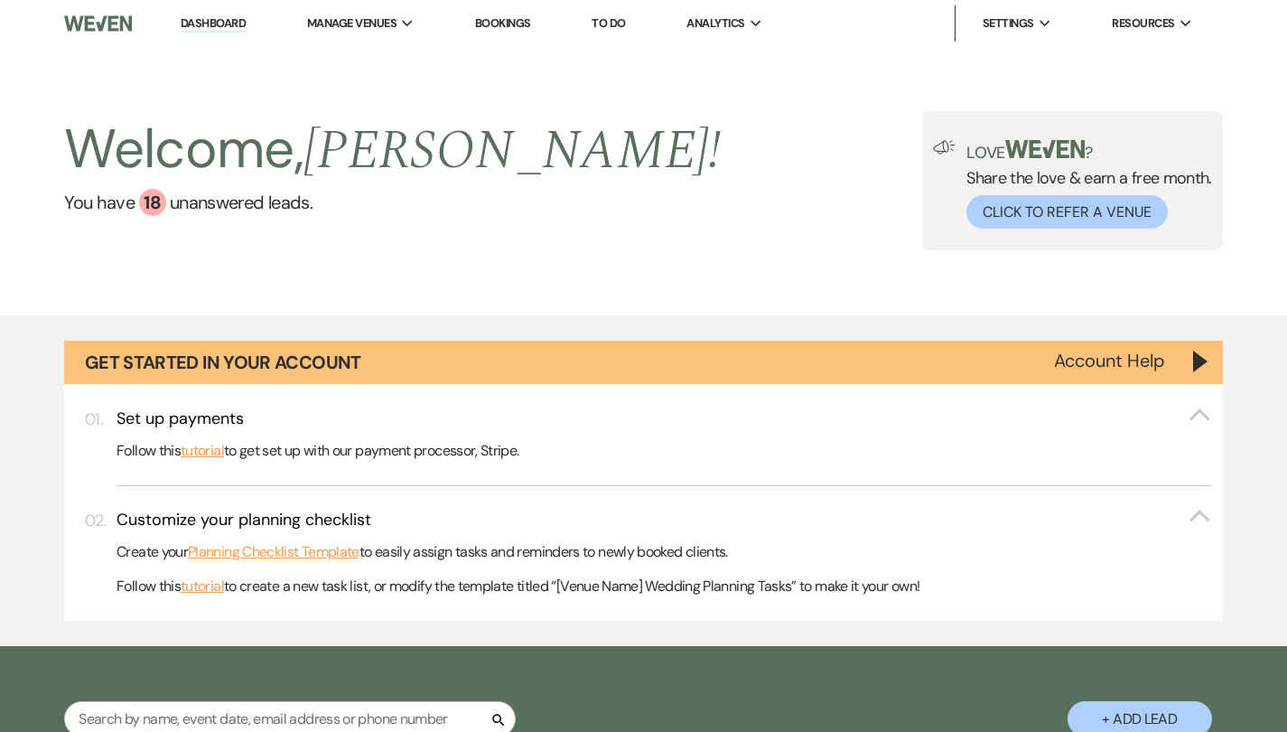
select select "6"
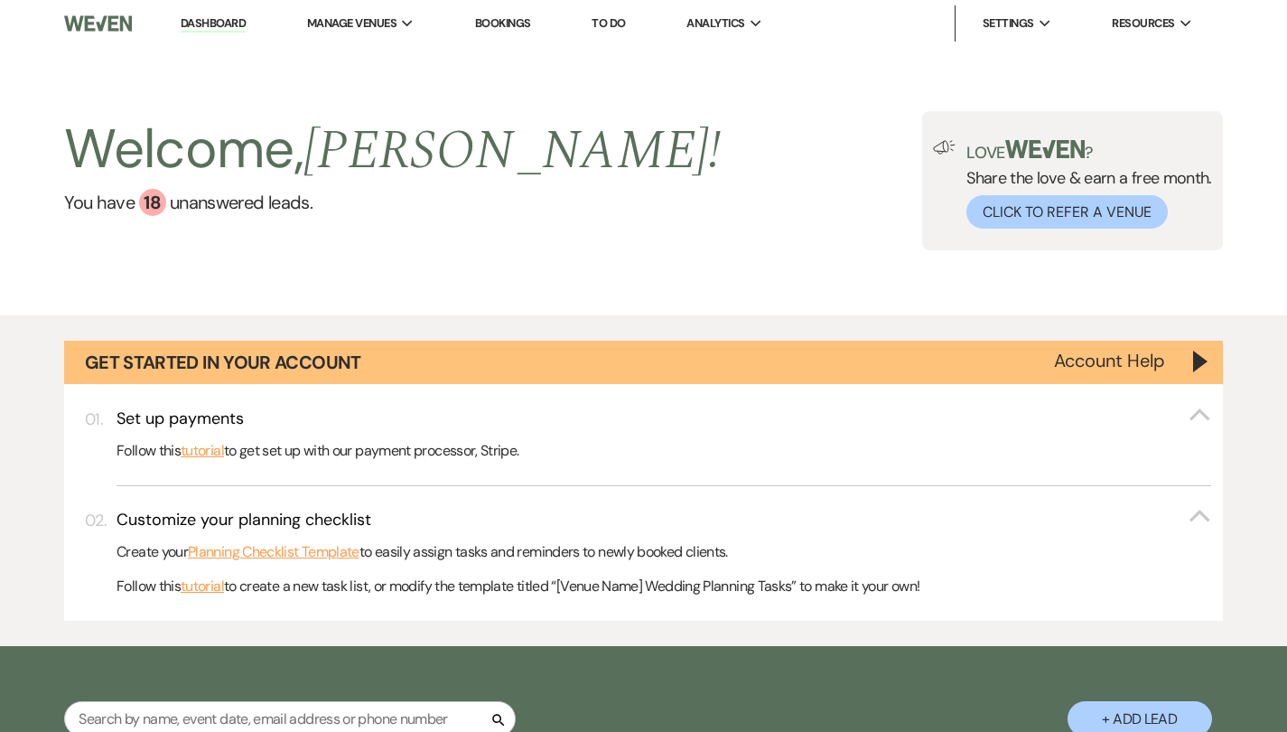
select select "6"
